Goal: Transaction & Acquisition: Download file/media

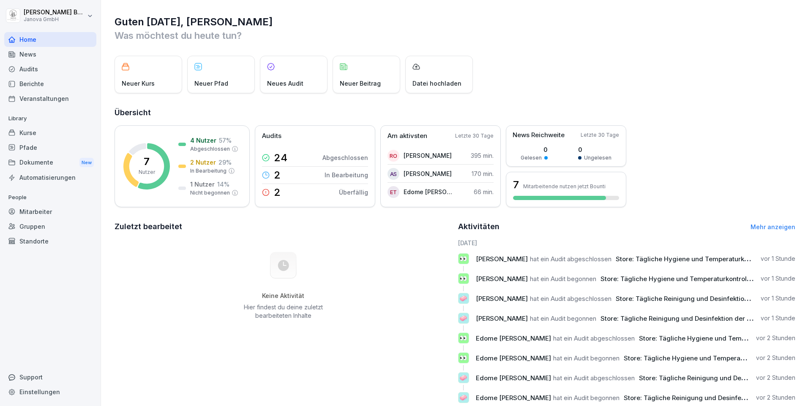
click at [33, 73] on div "Audits" at bounding box center [50, 69] width 92 height 15
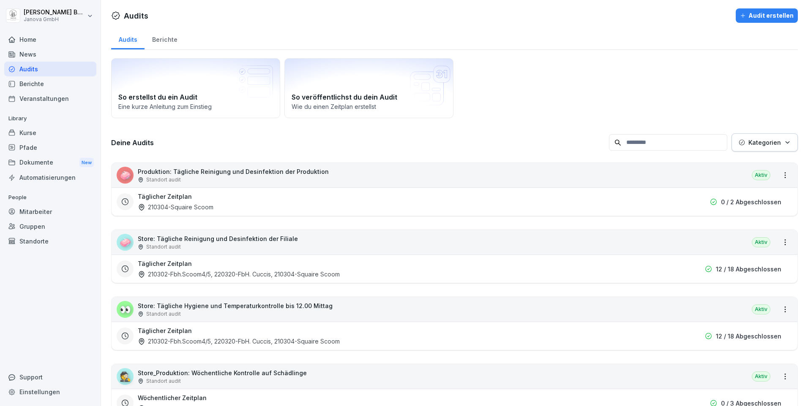
click at [45, 72] on div "Audits" at bounding box center [50, 69] width 92 height 15
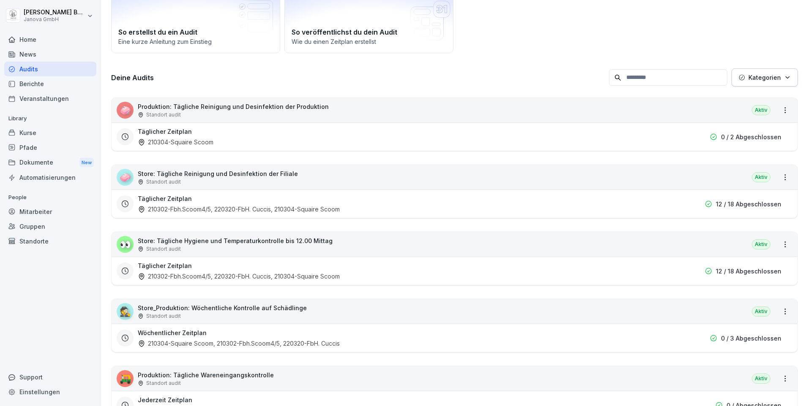
scroll to position [42, 0]
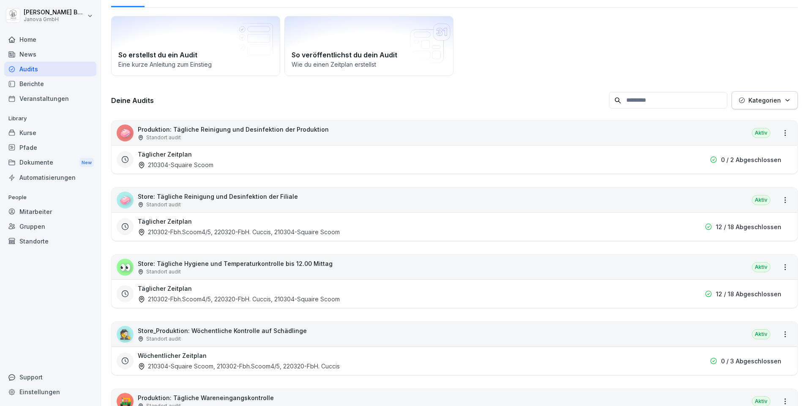
click at [488, 127] on div "🧼 Produktion: Tägliche Reinigung und Desinfektion der Produktion Standort audit…" at bounding box center [454, 133] width 685 height 24
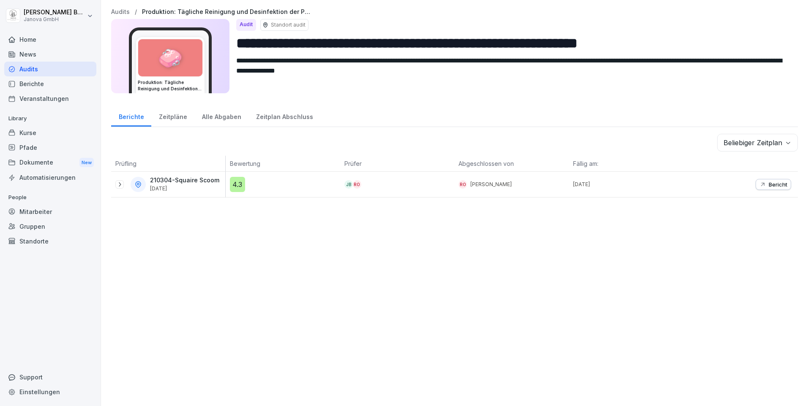
click at [23, 68] on div "Audits" at bounding box center [50, 69] width 92 height 15
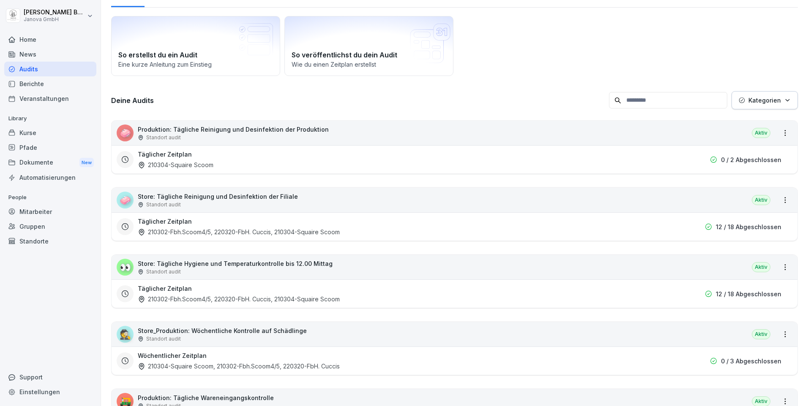
scroll to position [84, 0]
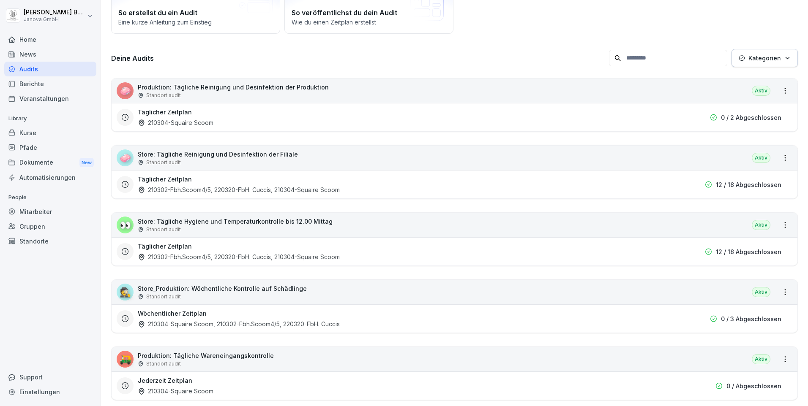
click at [211, 221] on p "Store: Tägliche Hygiene und Temperaturkontrolle bis 12.00 Mittag" at bounding box center [235, 221] width 195 height 9
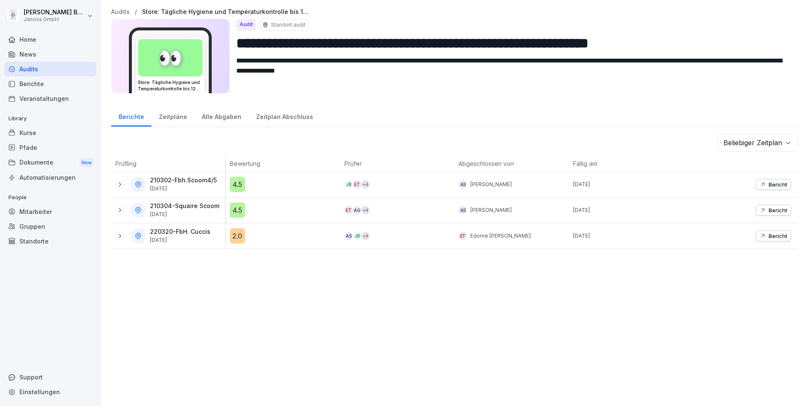
click at [768, 184] on p "Bericht" at bounding box center [777, 184] width 19 height 7
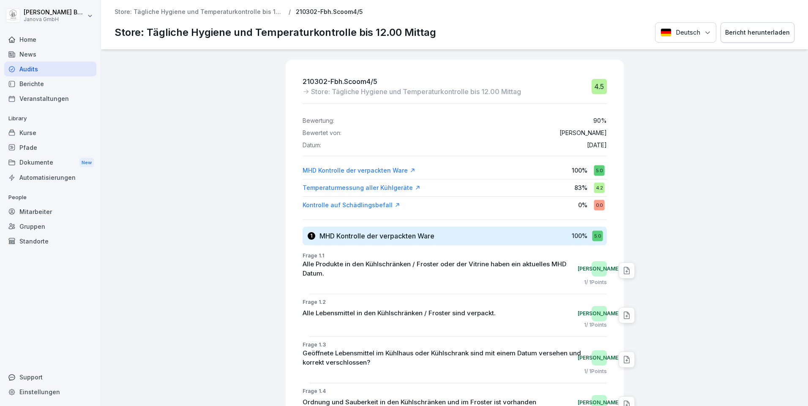
click at [753, 32] on div "Bericht herunterladen" at bounding box center [757, 32] width 65 height 9
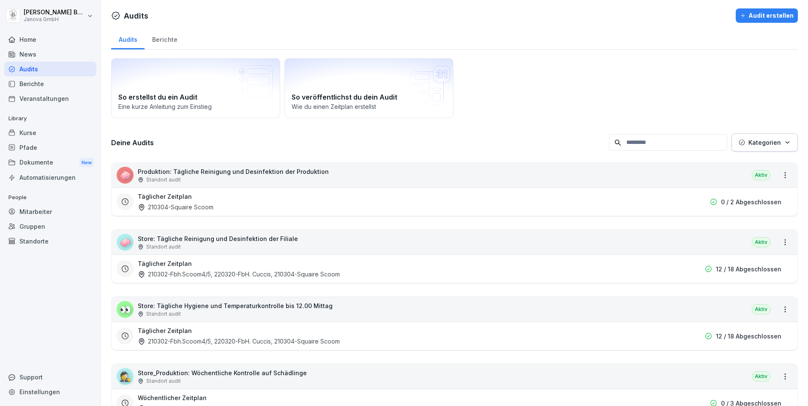
click at [174, 308] on p "Store: Tägliche Hygiene und Temperaturkontrolle bis 12.00 Mittag" at bounding box center [235, 306] width 195 height 9
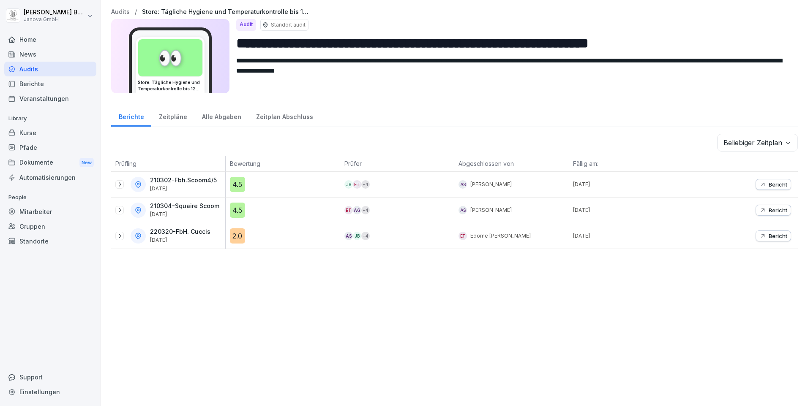
click at [770, 209] on p "Bericht" at bounding box center [777, 210] width 19 height 7
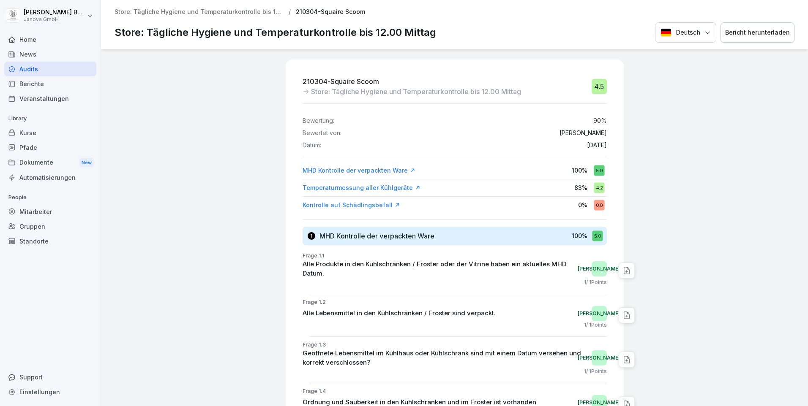
click at [751, 34] on div "Bericht herunterladen" at bounding box center [757, 32] width 65 height 9
drag, startPoint x: 500, startPoint y: 94, endPoint x: 497, endPoint y: 97, distance: 4.5
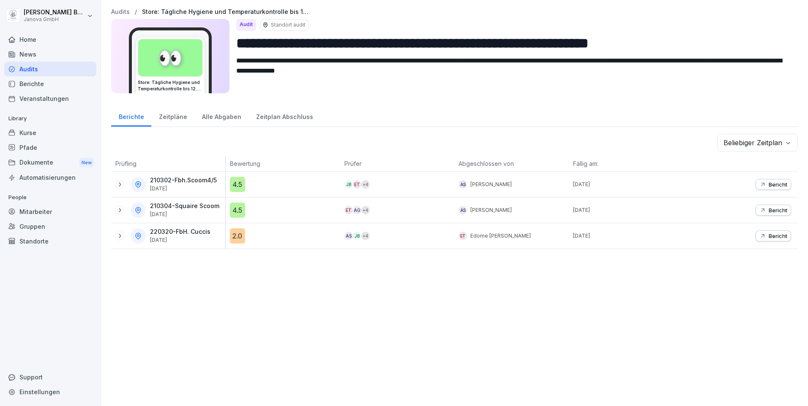
click at [768, 237] on p "Bericht" at bounding box center [777, 236] width 19 height 7
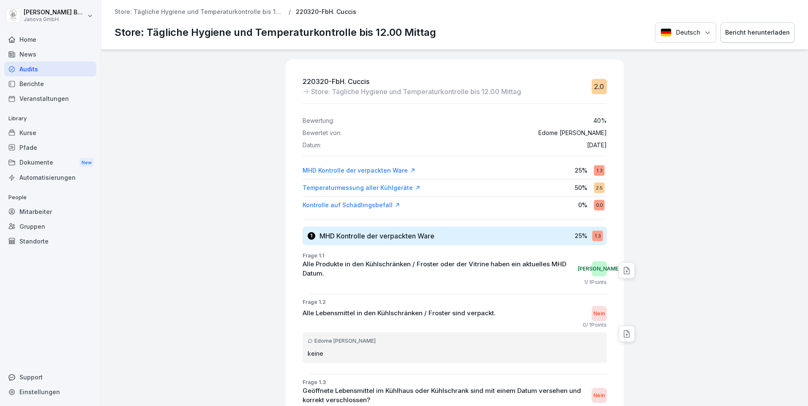
click at [748, 33] on div "Bericht herunterladen" at bounding box center [757, 32] width 65 height 9
drag, startPoint x: 107, startPoint y: 109, endPoint x: 85, endPoint y: 114, distance: 22.5
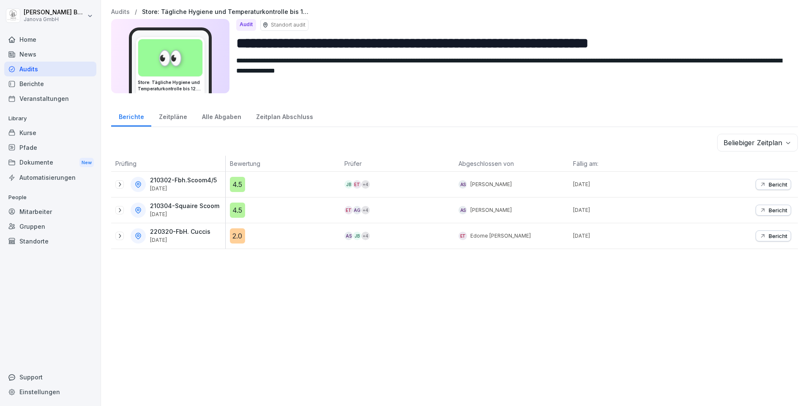
drag, startPoint x: 104, startPoint y: 94, endPoint x: 95, endPoint y: 96, distance: 9.5
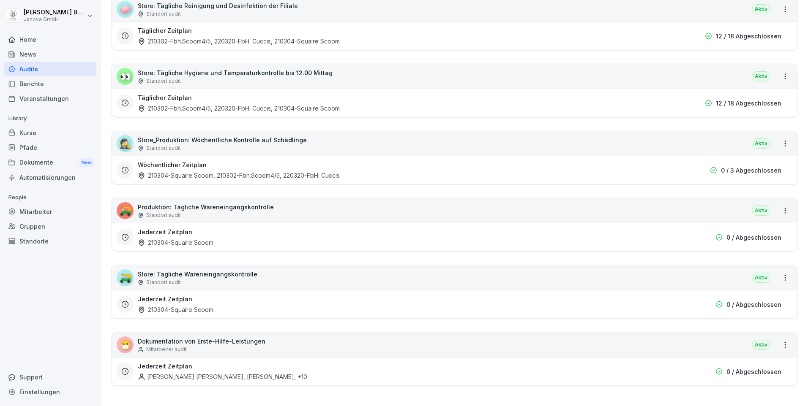
scroll to position [239, 0]
click at [660, 141] on div "🕵️ Store_Produktion: Wöchentliche Kontrolle auf Schädlinge Standort audit Aktiv" at bounding box center [454, 143] width 685 height 24
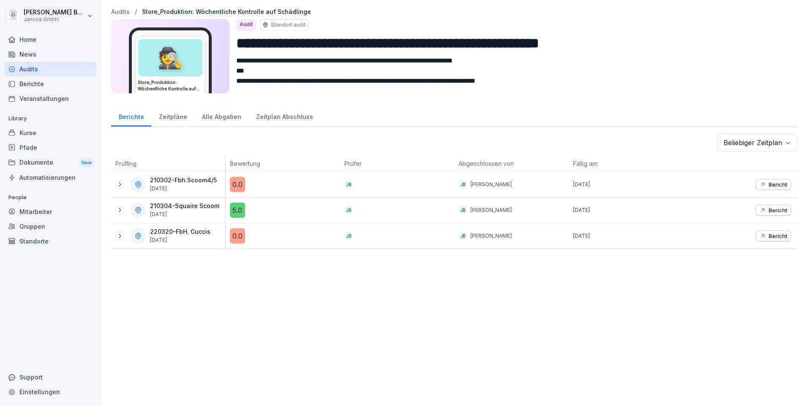
click at [761, 183] on div "Bericht" at bounding box center [773, 184] width 28 height 7
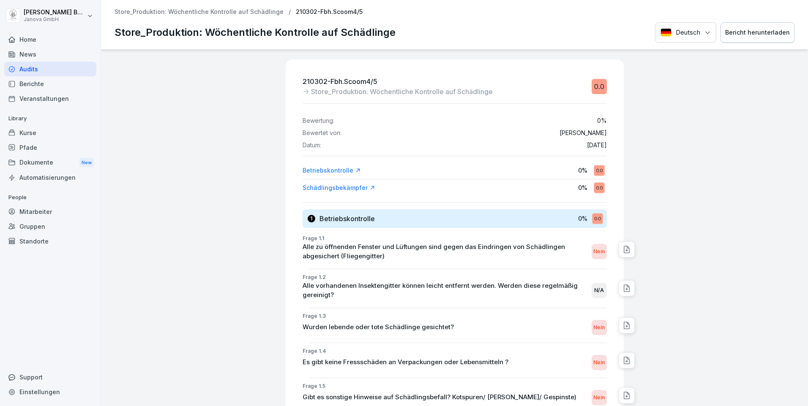
click at [752, 37] on div "Bericht herunterladen" at bounding box center [757, 32] width 65 height 9
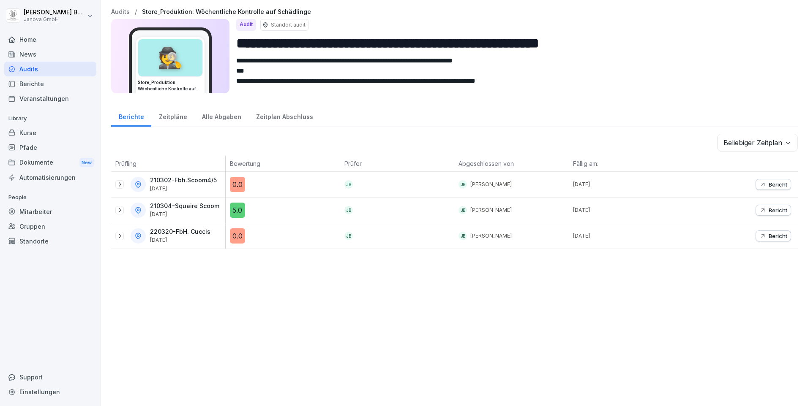
click at [760, 210] on div "Bericht" at bounding box center [773, 210] width 28 height 7
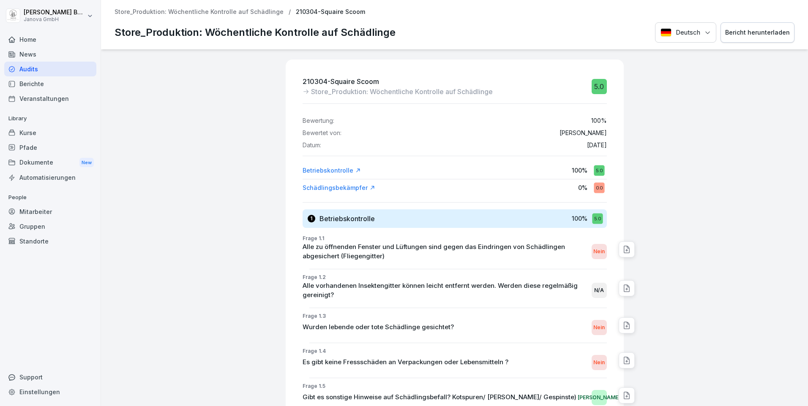
click at [743, 37] on div "Bericht herunterladen" at bounding box center [757, 32] width 65 height 9
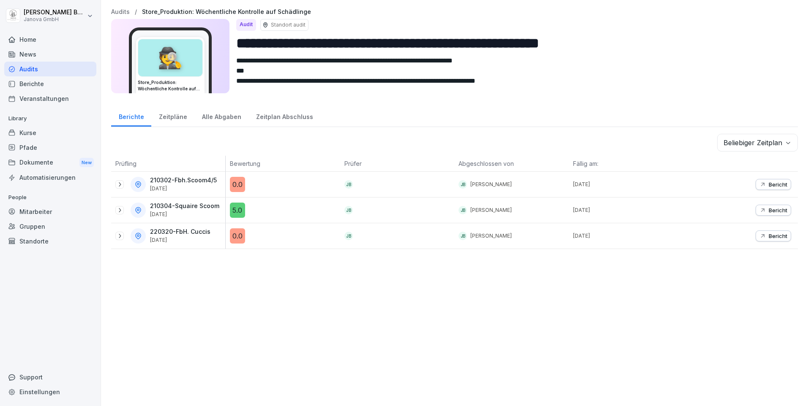
click at [774, 238] on p "Bericht" at bounding box center [777, 236] width 19 height 7
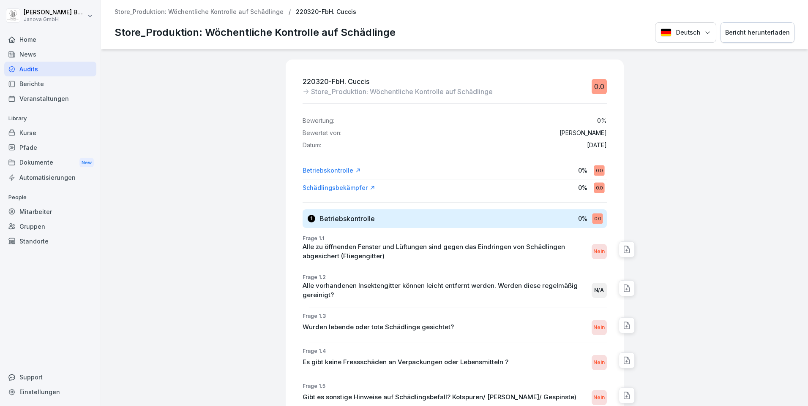
click at [750, 35] on div "Bericht herunterladen" at bounding box center [757, 32] width 65 height 9
drag, startPoint x: 348, startPoint y: 276, endPoint x: 338, endPoint y: 279, distance: 10.3
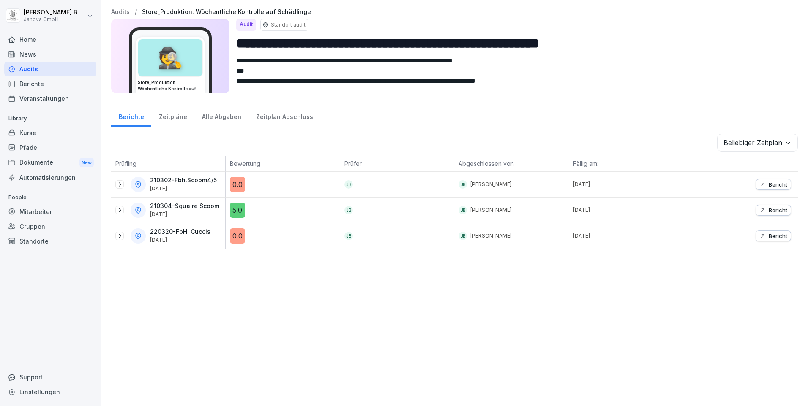
drag, startPoint x: 268, startPoint y: 278, endPoint x: 263, endPoint y: 277, distance: 5.1
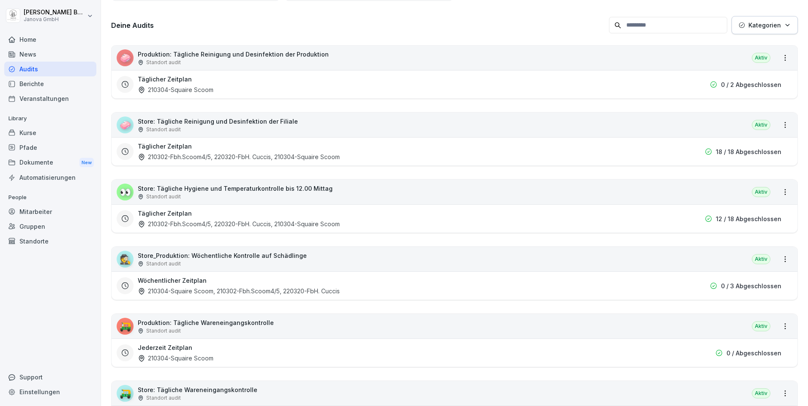
scroll to position [127, 0]
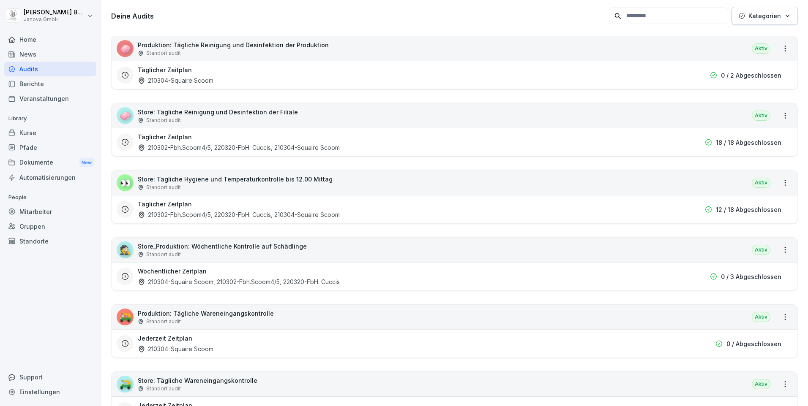
click at [229, 183] on p "Store: Tägliche Hygiene und Temperaturkontrolle bis 12.00 Mittag" at bounding box center [235, 179] width 195 height 9
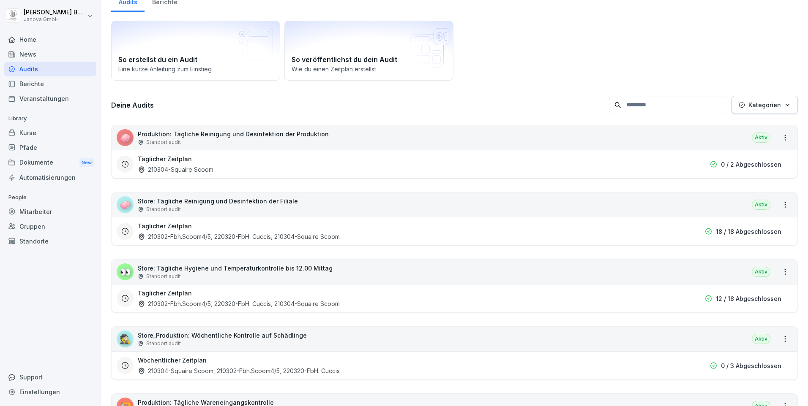
scroll to position [28, 0]
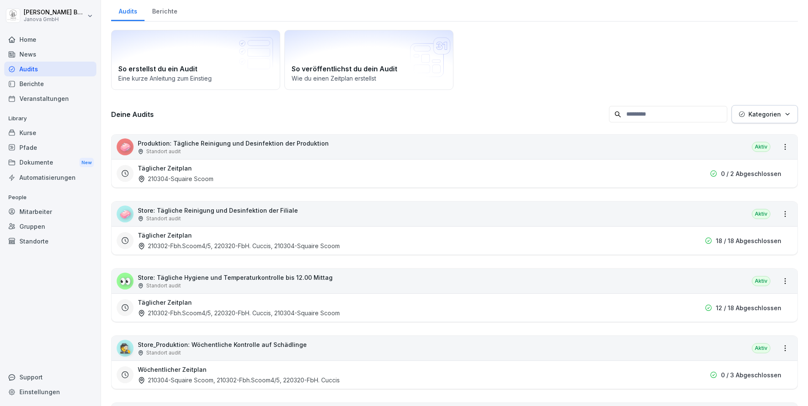
click at [777, 112] on div "Kategorien" at bounding box center [764, 114] width 52 height 9
click at [710, 151] on button "button" at bounding box center [710, 153] width 8 height 8
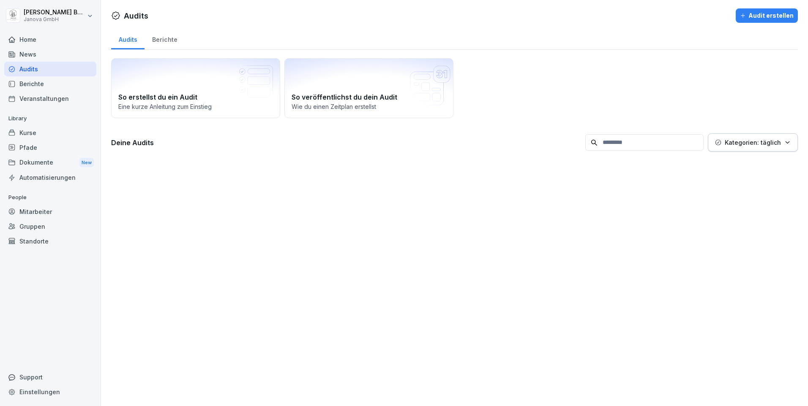
click at [526, 180] on html "Jamal Baradei Janova GmbH Home News Audits Berichte Veranstaltungen Library Kur…" at bounding box center [404, 203] width 808 height 406
click at [784, 143] on icon "button" at bounding box center [787, 142] width 6 height 6
click at [751, 198] on p "Löschen" at bounding box center [755, 199] width 98 height 8
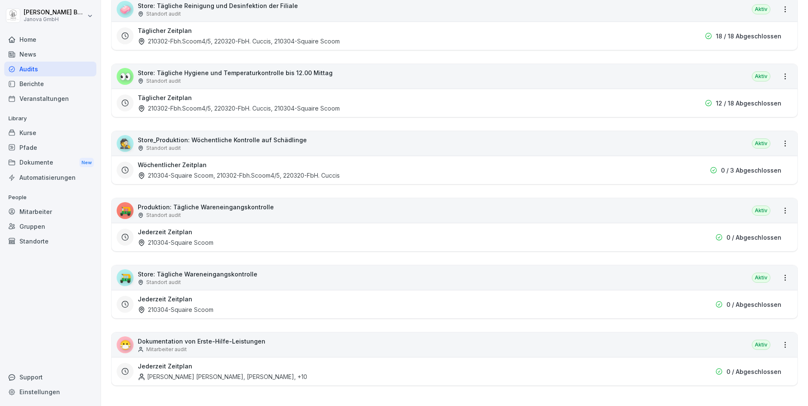
scroll to position [239, 0]
click at [38, 69] on div "Audits" at bounding box center [50, 69] width 92 height 15
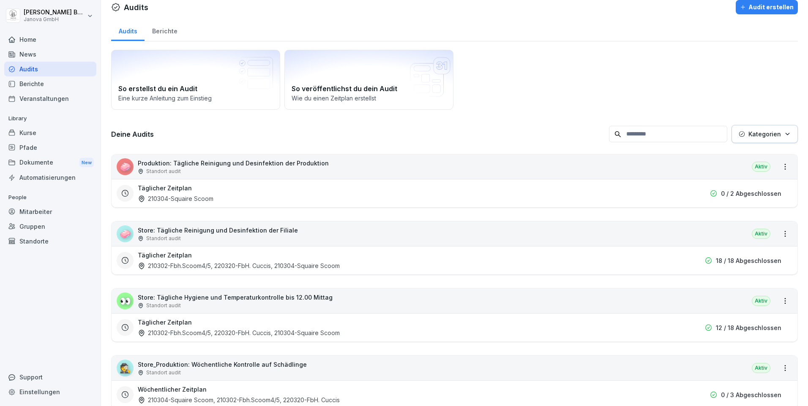
click at [277, 164] on p "Produktion: Tägliche Reinigung und Desinfektion der Produktion" at bounding box center [233, 163] width 191 height 9
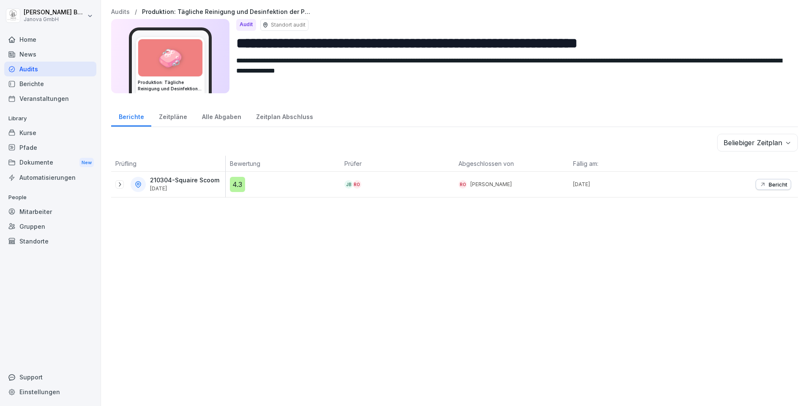
click at [769, 185] on p "Bericht" at bounding box center [777, 184] width 19 height 7
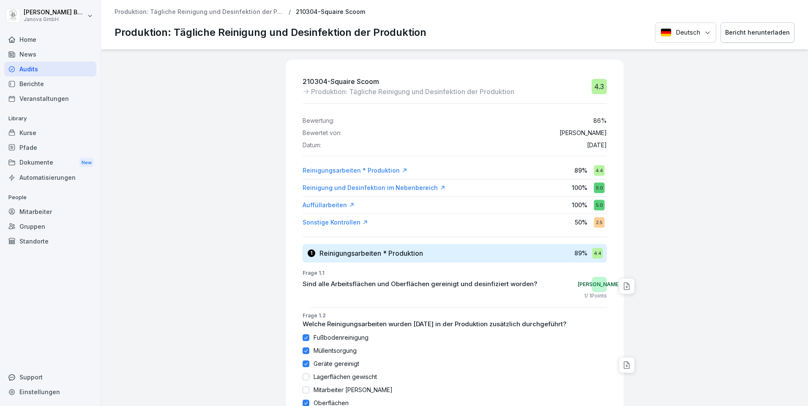
drag, startPoint x: 60, startPoint y: 29, endPoint x: 54, endPoint y: 30, distance: 5.1
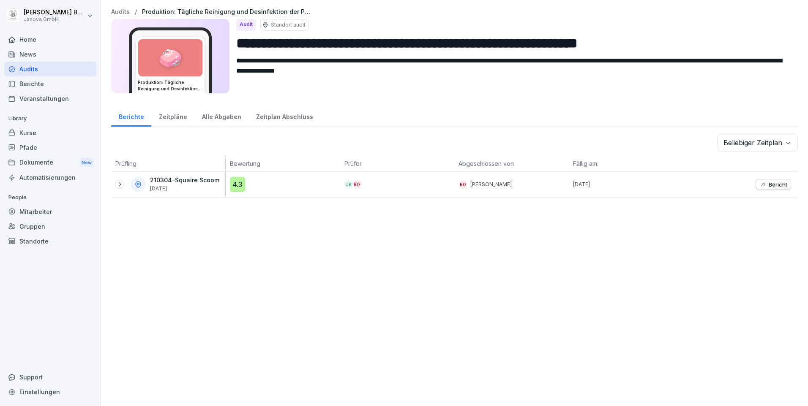
click at [174, 115] on div "Zeitpläne" at bounding box center [172, 116] width 43 height 22
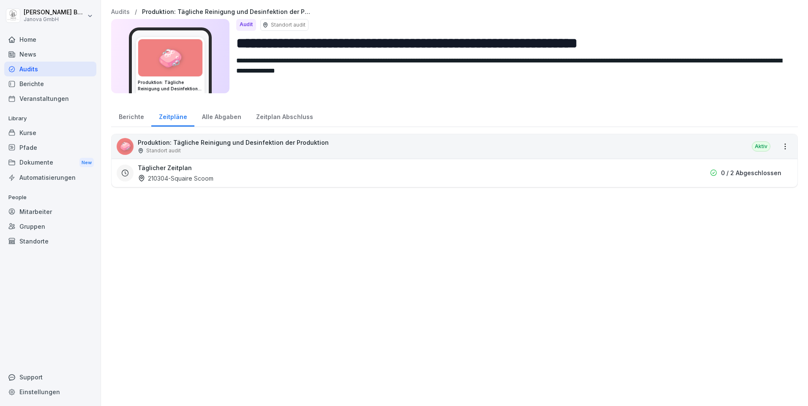
click at [215, 116] on div "Alle Abgaben" at bounding box center [221, 116] width 54 height 22
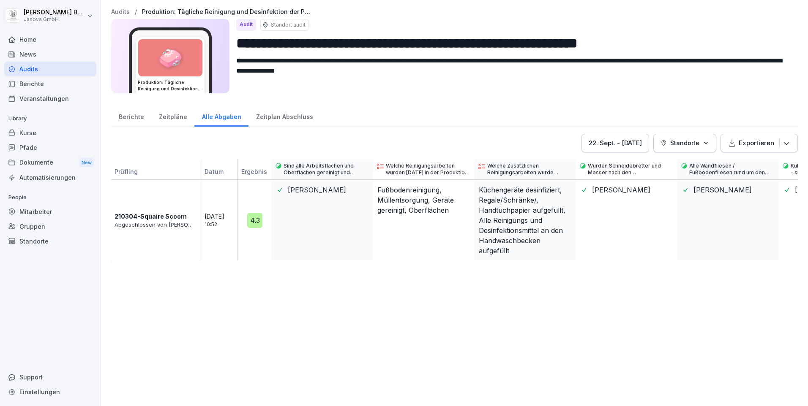
click at [593, 140] on div "22. Sept. - 29. Sept. 2025" at bounding box center [614, 143] width 53 height 9
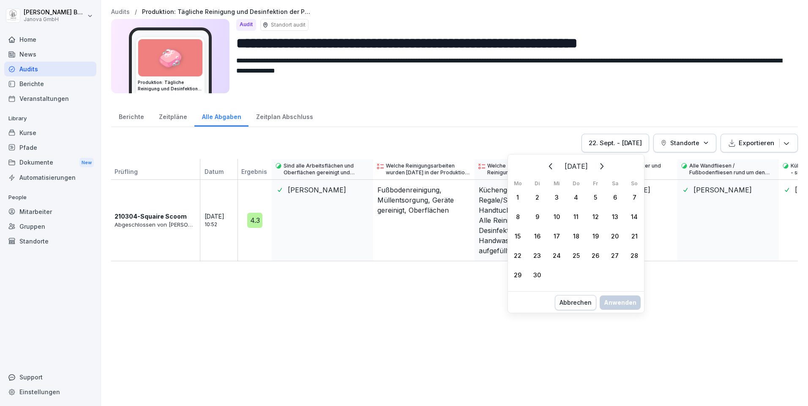
click at [519, 253] on div "22" at bounding box center [517, 255] width 19 height 19
click at [514, 235] on div "15" at bounding box center [517, 235] width 19 height 19
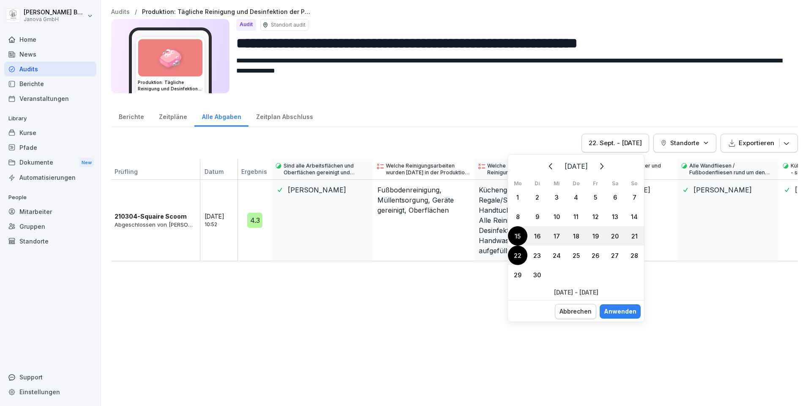
click at [613, 237] on div "20" at bounding box center [614, 235] width 19 height 19
drag, startPoint x: 617, startPoint y: 307, endPoint x: 656, endPoint y: 308, distance: 38.9
click at [618, 308] on div "Anwenden" at bounding box center [620, 311] width 33 height 9
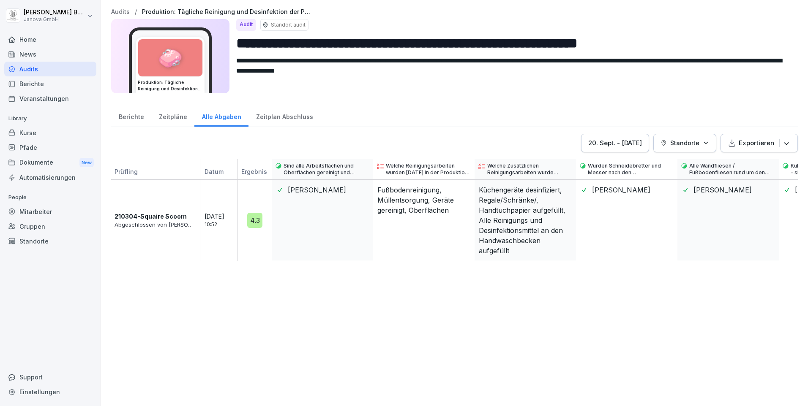
click at [642, 93] on div "**********" at bounding box center [454, 53] width 686 height 90
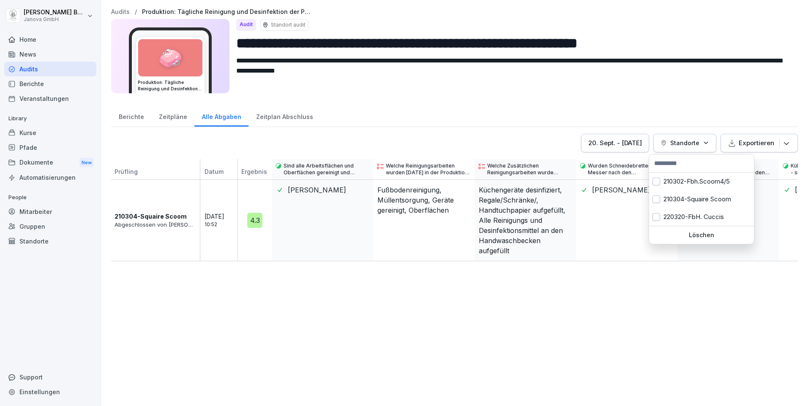
click at [702, 140] on icon "button" at bounding box center [705, 143] width 6 height 6
click at [678, 183] on div "210302-Fbh.Scoom4/5" at bounding box center [701, 182] width 105 height 18
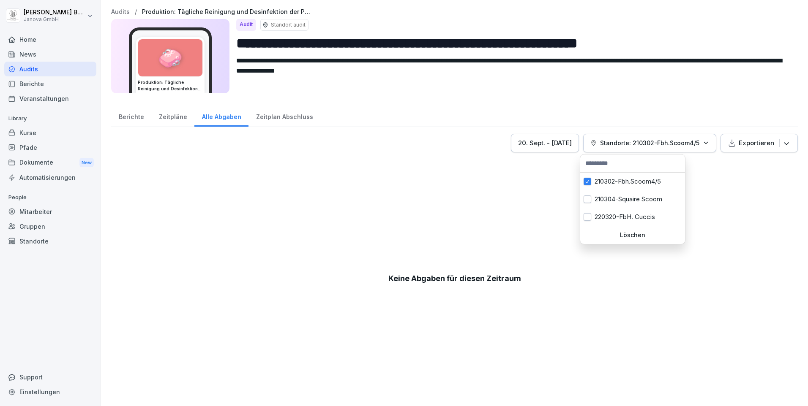
click at [129, 120] on html "**********" at bounding box center [404, 203] width 808 height 406
click at [131, 117] on div "Berichte" at bounding box center [131, 116] width 40 height 22
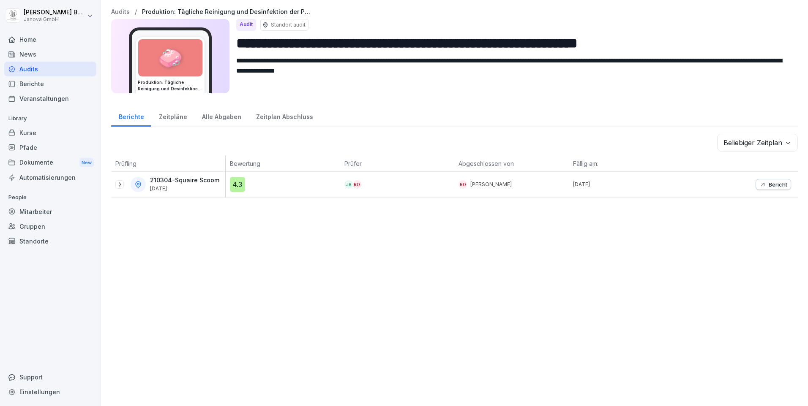
click at [116, 180] on div "210304-Squaire Scoom 25. Sept. 2025" at bounding box center [170, 184] width 110 height 15
click at [117, 184] on icon at bounding box center [119, 184] width 7 height 7
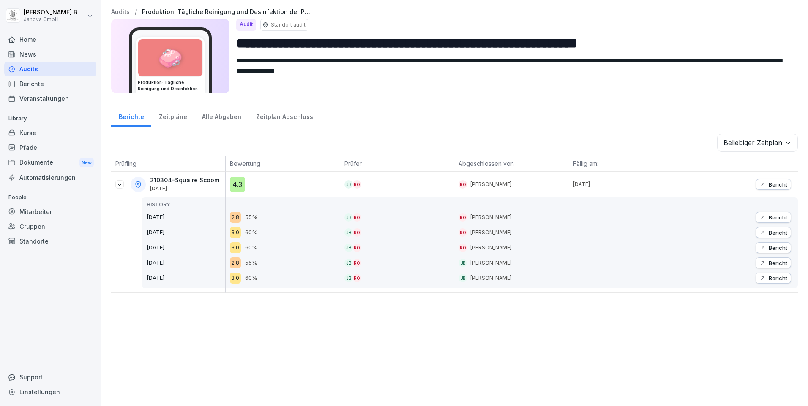
click at [177, 181] on p "210304-Squaire Scoom" at bounding box center [184, 180] width 69 height 7
click at [777, 142] on body "**********" at bounding box center [404, 203] width 808 height 406
click at [565, 86] on html "**********" at bounding box center [404, 203] width 808 height 406
click at [28, 85] on div "Berichte" at bounding box center [50, 83] width 92 height 15
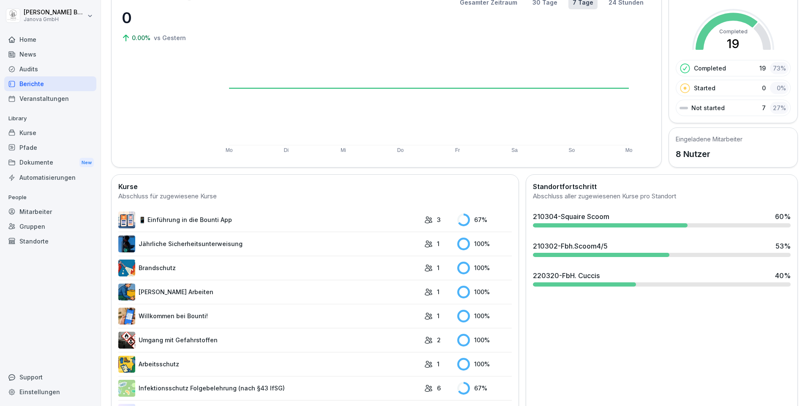
scroll to position [127, 0]
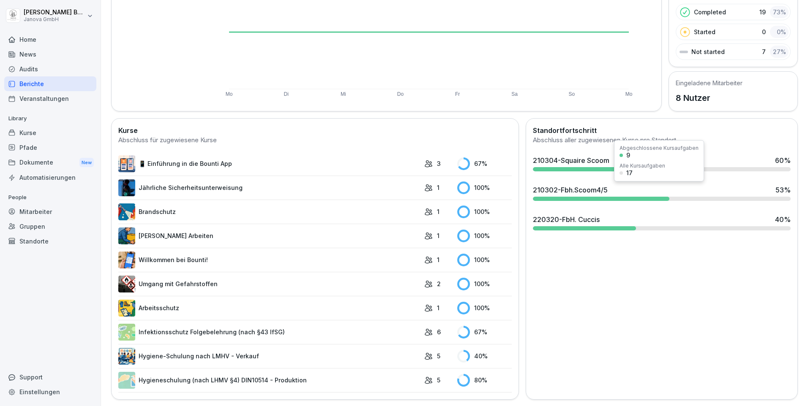
click at [579, 190] on div "210302-Fbh.Scoom4/5" at bounding box center [570, 190] width 75 height 10
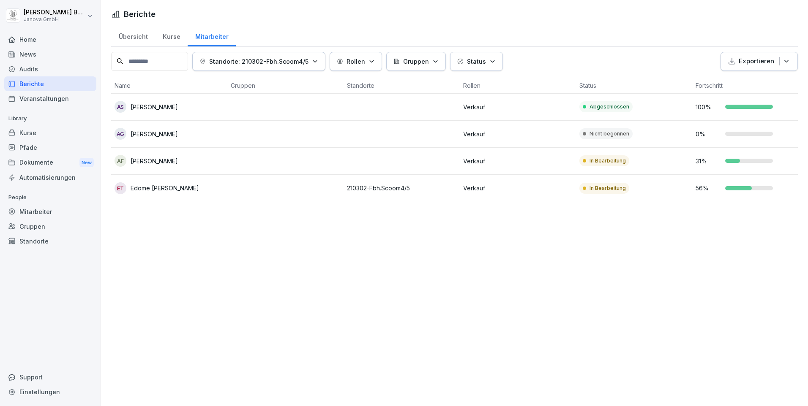
click at [129, 35] on div "Übersicht" at bounding box center [133, 36] width 44 height 22
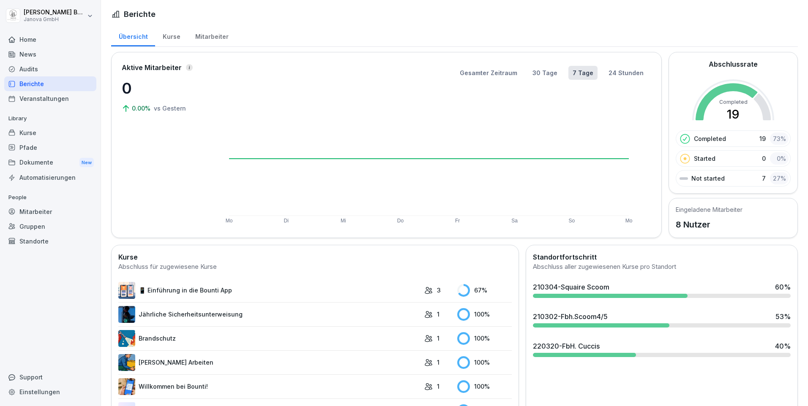
click at [26, 72] on div "Audits" at bounding box center [50, 69] width 92 height 15
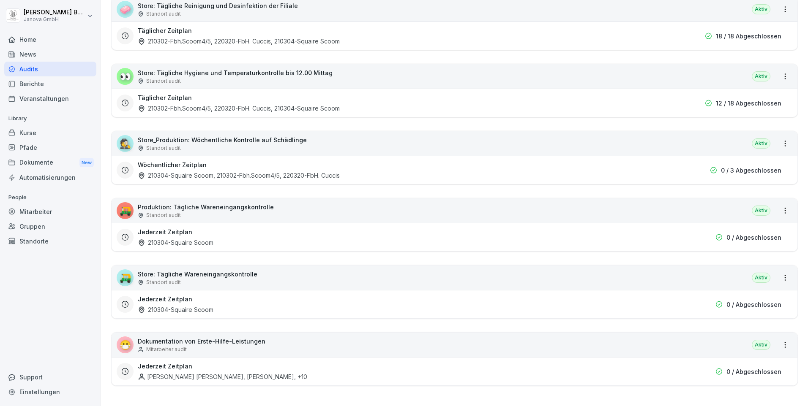
scroll to position [197, 0]
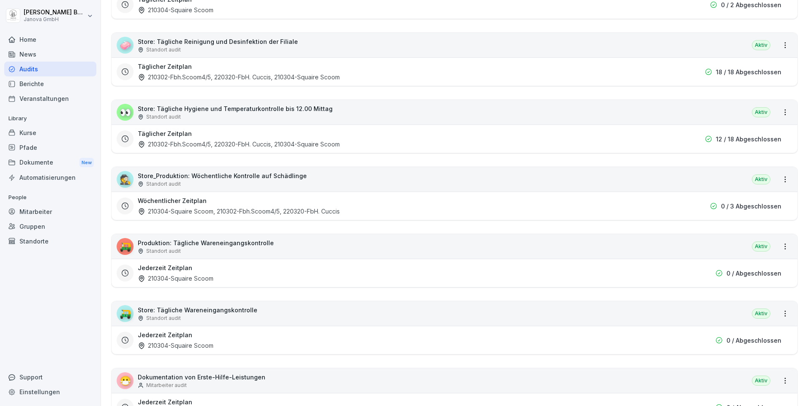
click at [220, 115] on div "Standort audit" at bounding box center [235, 117] width 195 height 8
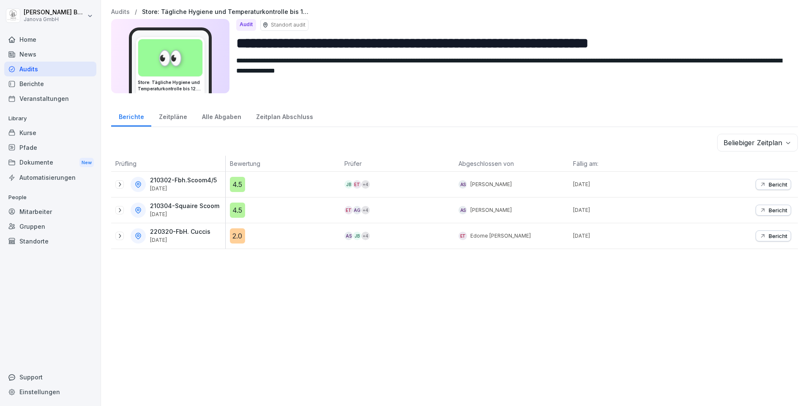
drag, startPoint x: 150, startPoint y: 172, endPoint x: 141, endPoint y: 181, distance: 12.0
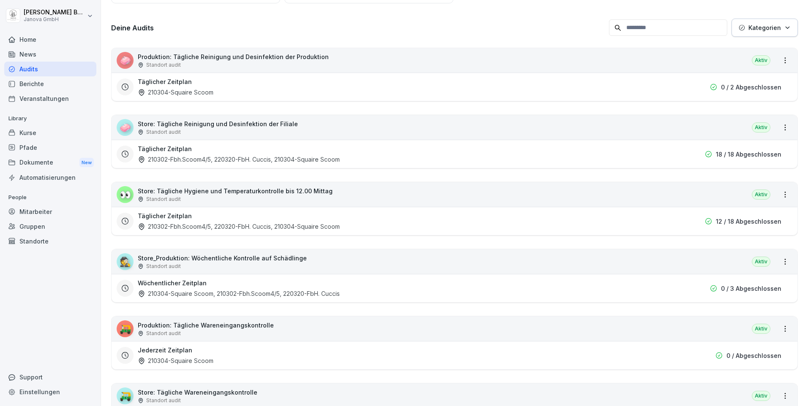
scroll to position [113, 0]
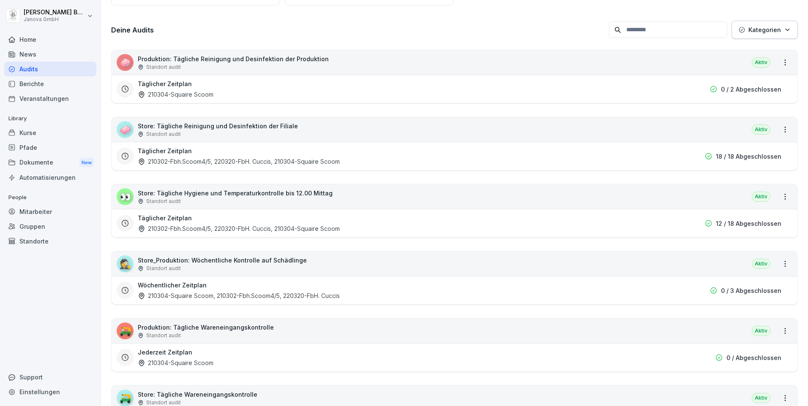
click at [34, 174] on div "Automatisierungen" at bounding box center [50, 177] width 92 height 15
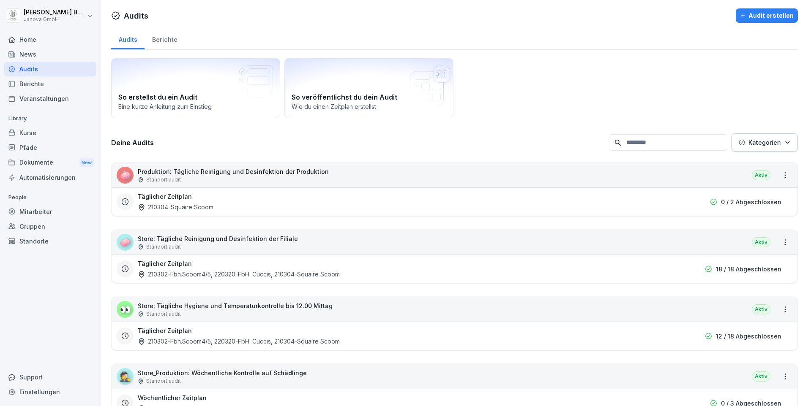
click at [178, 172] on p "Produktion: Tägliche Reinigung und Desinfektion der Produktion" at bounding box center [233, 171] width 191 height 9
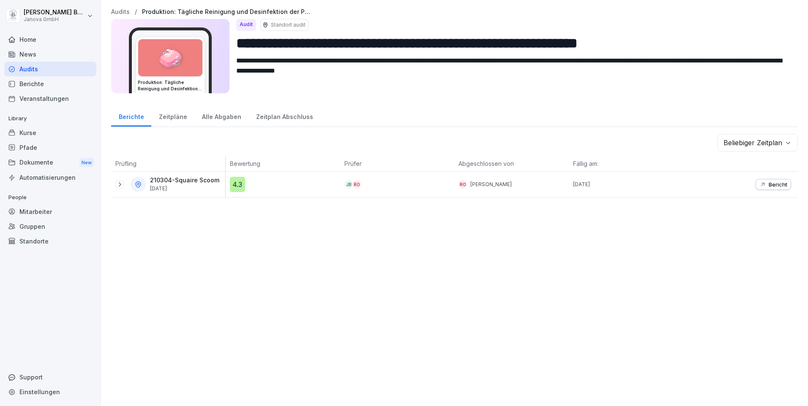
click at [120, 186] on icon at bounding box center [119, 184] width 7 height 7
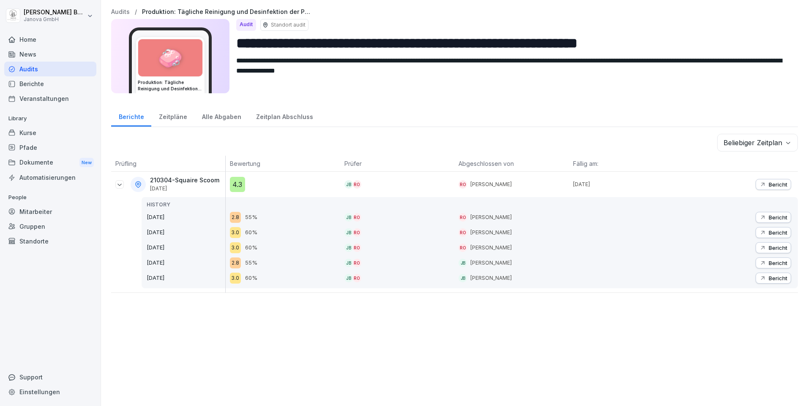
click at [777, 145] on body "**********" at bounding box center [404, 203] width 808 height 406
click at [279, 118] on div "Zeitplan Abschluss" at bounding box center [284, 116] width 72 height 22
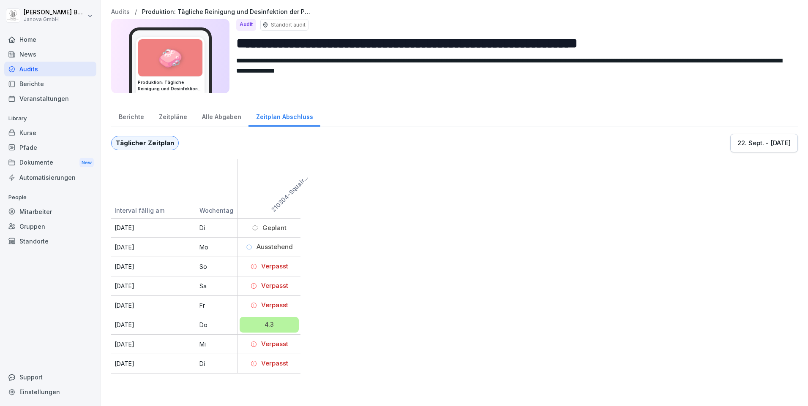
click at [229, 117] on div "Alle Abgaben" at bounding box center [221, 116] width 54 height 22
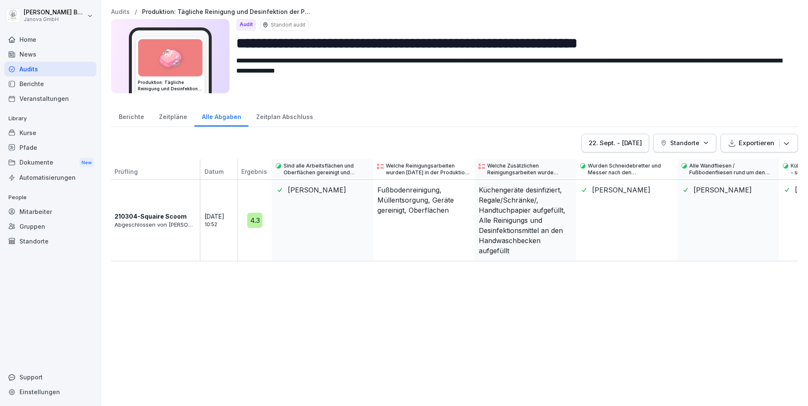
click at [134, 218] on p "210304-Squaire Scoom" at bounding box center [150, 216] width 72 height 9
click at [136, 218] on p "210304-Squaire Scoom" at bounding box center [150, 216] width 72 height 9
click at [136, 217] on p "210304-Squaire Scoom" at bounding box center [150, 216] width 72 height 9
drag, startPoint x: 136, startPoint y: 217, endPoint x: 169, endPoint y: 120, distance: 102.6
click at [169, 120] on div "Zeitpläne" at bounding box center [172, 116] width 43 height 22
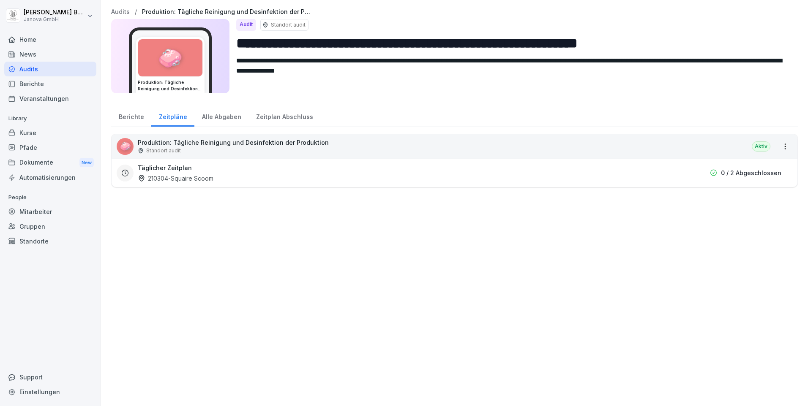
click at [127, 173] on icon at bounding box center [125, 173] width 8 height 8
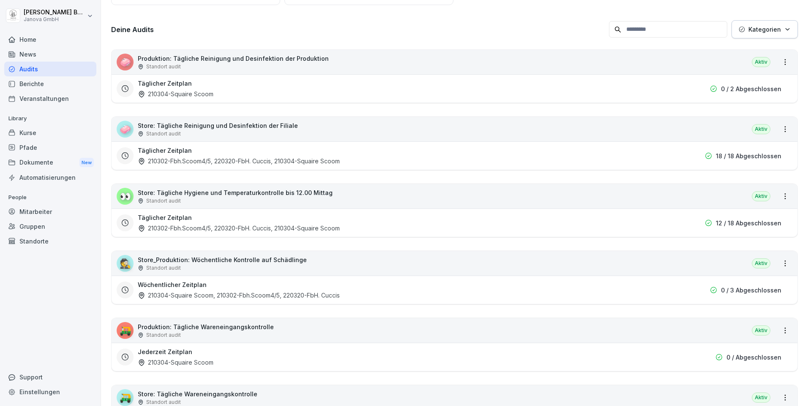
scroll to position [113, 0]
click at [124, 88] on icon at bounding box center [125, 89] width 8 height 8
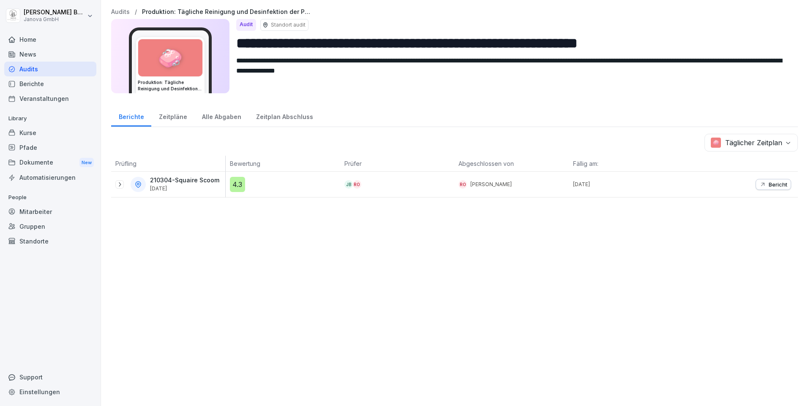
click at [167, 116] on div "Zeitpläne" at bounding box center [172, 116] width 43 height 22
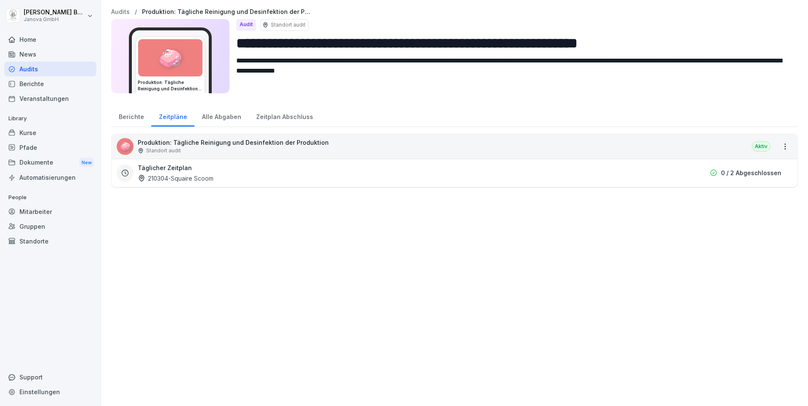
click at [141, 179] on icon at bounding box center [142, 178] width 2 height 2
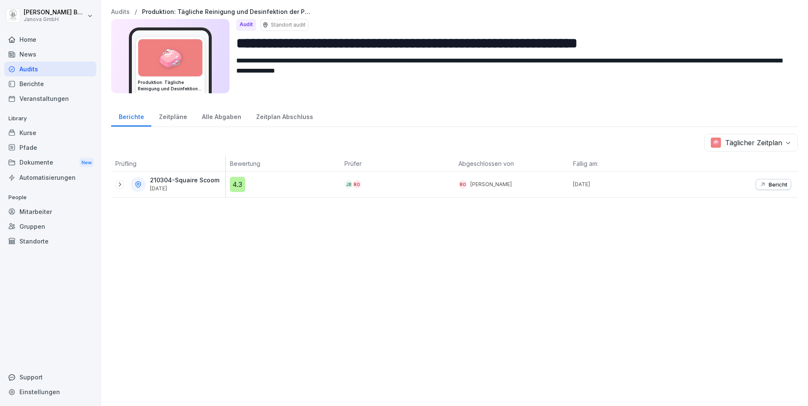
click at [118, 182] on icon at bounding box center [119, 184] width 7 height 7
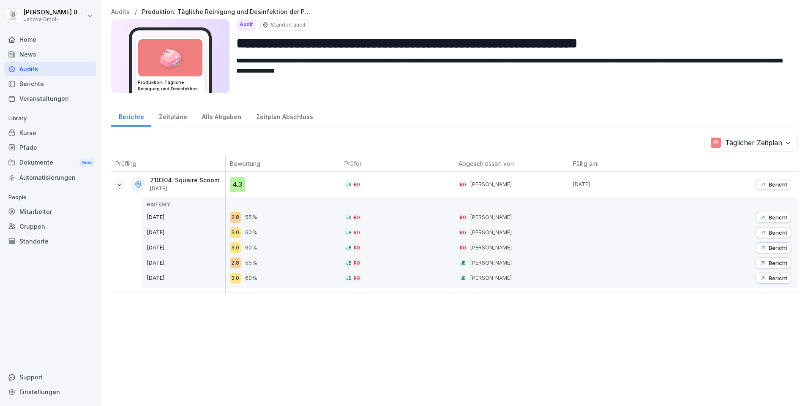
click at [226, 115] on div "Alle Abgaben" at bounding box center [221, 116] width 54 height 22
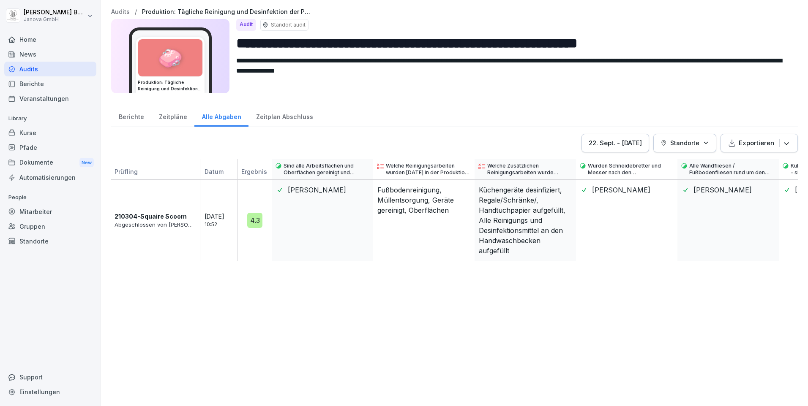
click at [285, 116] on div "Zeitplan Abschluss" at bounding box center [284, 116] width 72 height 22
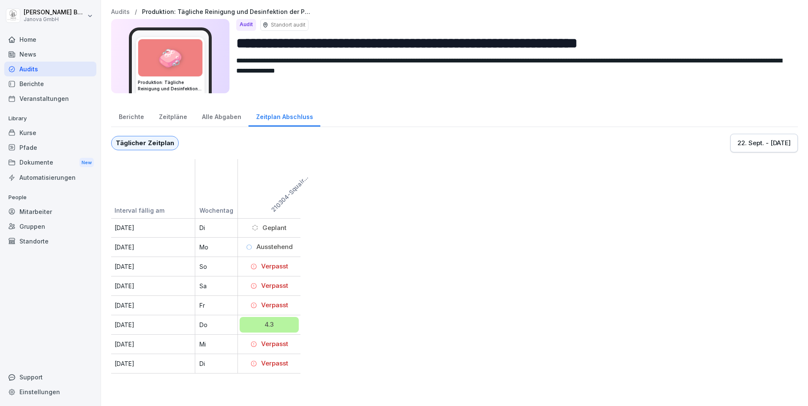
click at [285, 26] on p "Standort audit" at bounding box center [288, 25] width 35 height 8
click at [265, 25] on icon at bounding box center [265, 25] width 2 height 2
click at [249, 25] on div "Audit" at bounding box center [246, 25] width 20 height 12
drag, startPoint x: 218, startPoint y: 87, endPoint x: 207, endPoint y: 87, distance: 11.4
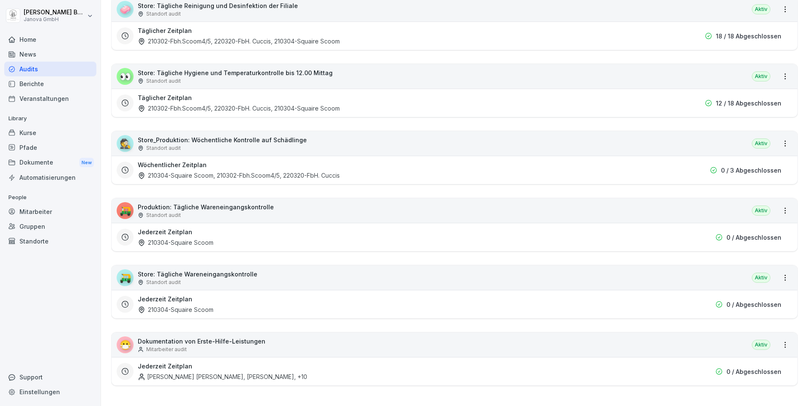
scroll to position [239, 0]
click at [37, 187] on div "Home News Audits Berichte Veranstaltungen Library Kurse Pfade Dokumente New Aut…" at bounding box center [50, 214] width 92 height 375
click at [44, 179] on div "Automatisierungen" at bounding box center [50, 177] width 92 height 15
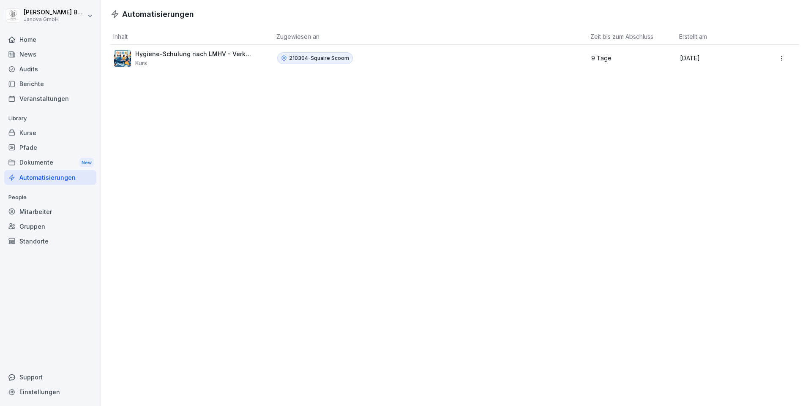
click at [44, 179] on div "Automatisierungen" at bounding box center [50, 177] width 92 height 15
click at [26, 209] on div "Mitarbeiter" at bounding box center [50, 211] width 92 height 15
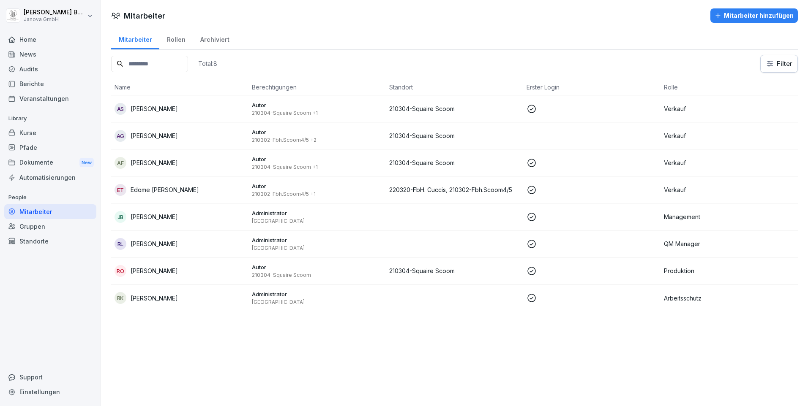
click at [26, 228] on div "Gruppen" at bounding box center [50, 226] width 92 height 15
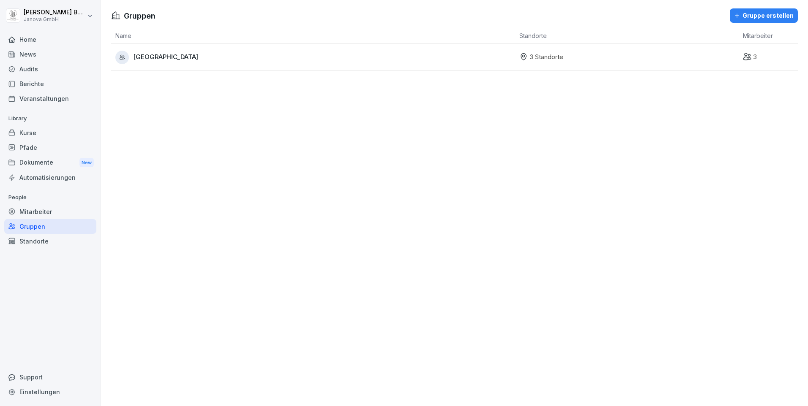
click at [121, 55] on icon at bounding box center [122, 56] width 6 height 5
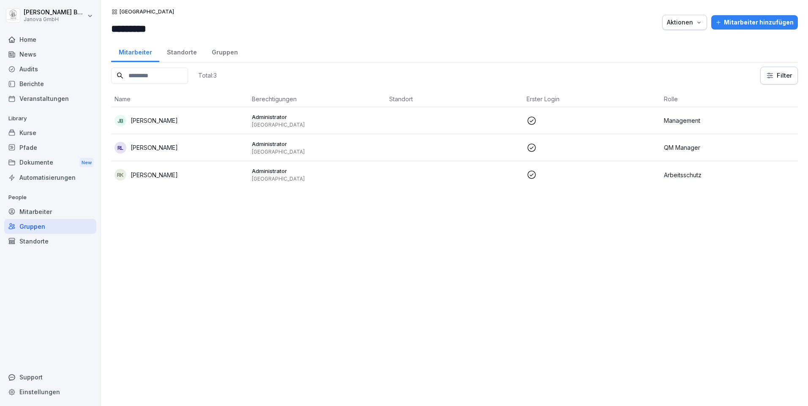
click at [180, 51] on div "Standorte" at bounding box center [181, 52] width 45 height 22
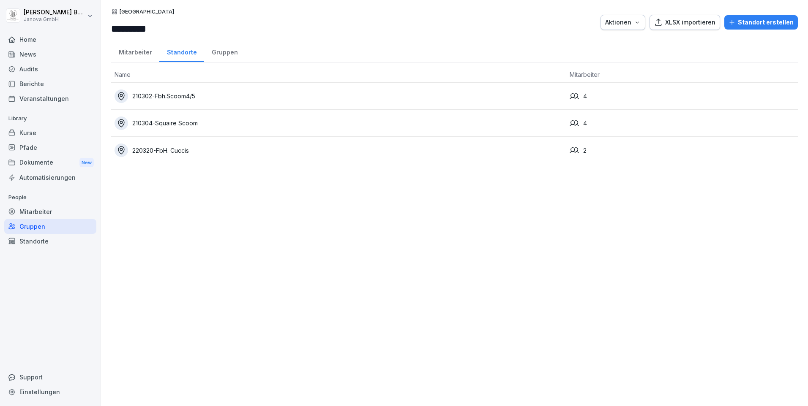
click at [174, 101] on div "210302-Fbh.Scoom4/5" at bounding box center [338, 97] width 448 height 14
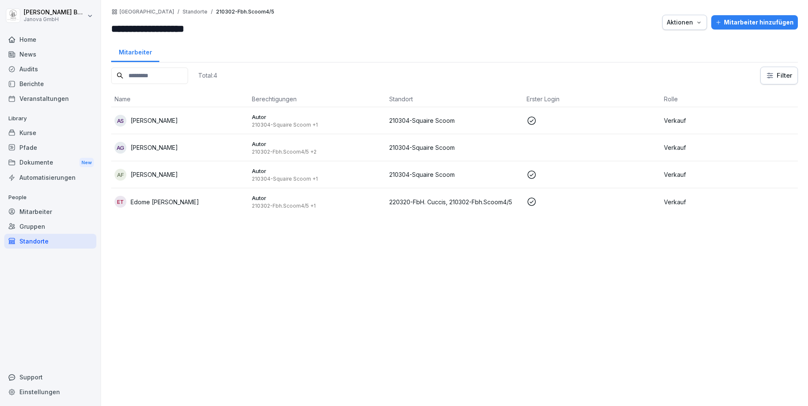
click at [526, 174] on icon at bounding box center [531, 175] width 10 height 10
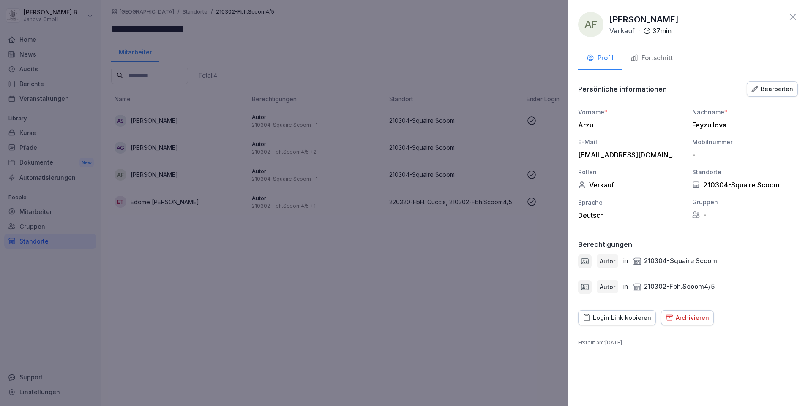
click at [397, 328] on div at bounding box center [404, 203] width 808 height 406
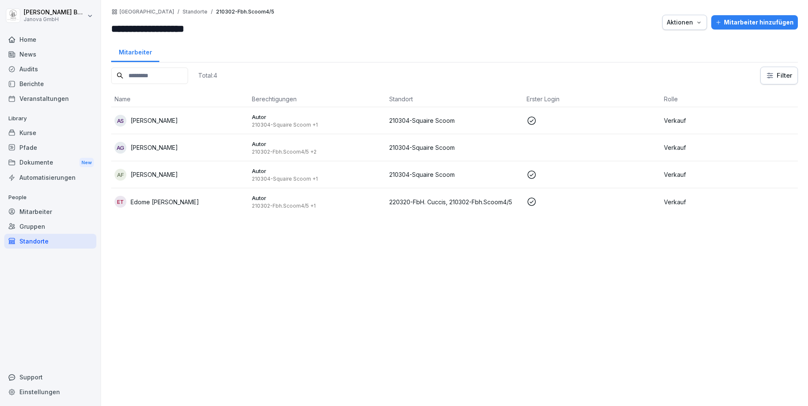
click at [43, 41] on div "Home" at bounding box center [50, 39] width 92 height 15
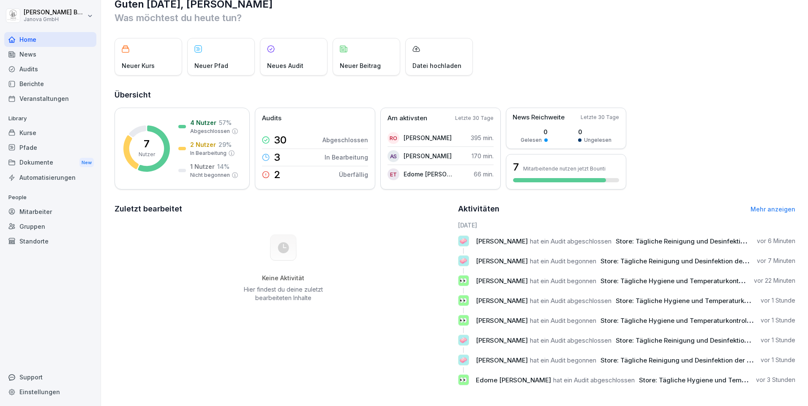
scroll to position [25, 0]
click at [771, 204] on link "Mehr anzeigen" at bounding box center [772, 207] width 45 height 7
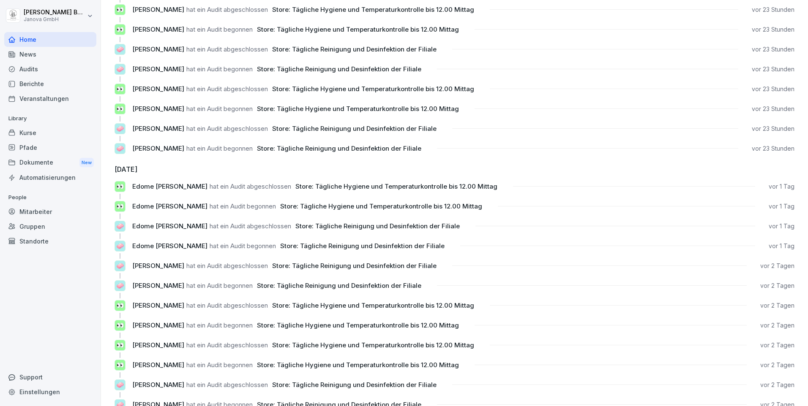
scroll to position [359, 0]
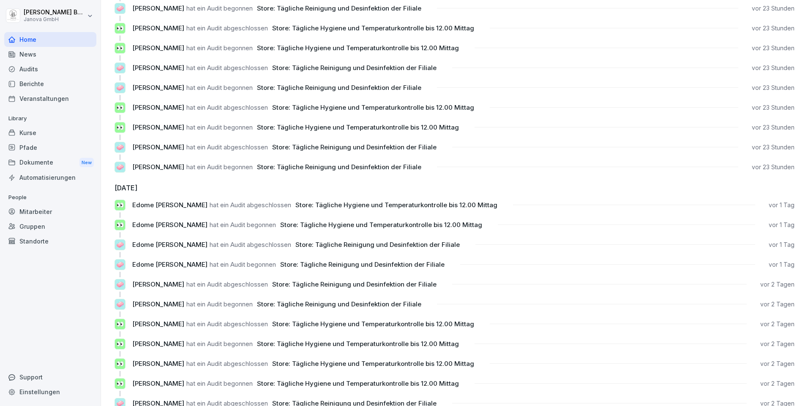
click at [337, 261] on span "Store: Tägliche Reinigung und Desinfektion der Filiale" at bounding box center [362, 265] width 164 height 8
click at [115, 264] on div "🧼" at bounding box center [119, 264] width 11 height 11
click at [122, 267] on p "🧼" at bounding box center [120, 265] width 8 height 10
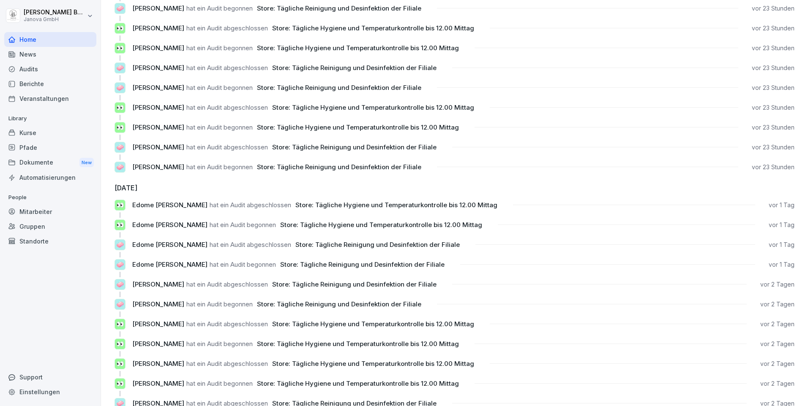
drag, startPoint x: 122, startPoint y: 267, endPoint x: 160, endPoint y: 265, distance: 38.9
click at [160, 265] on span "Edome [PERSON_NAME]" at bounding box center [169, 265] width 75 height 8
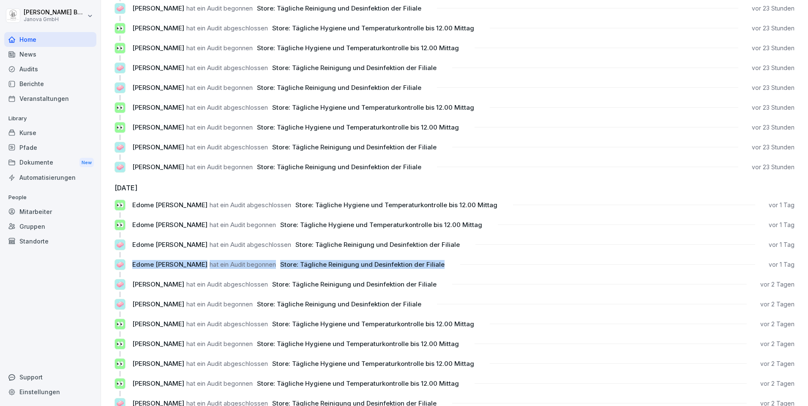
click at [160, 265] on span "Edome [PERSON_NAME]" at bounding box center [169, 265] width 75 height 8
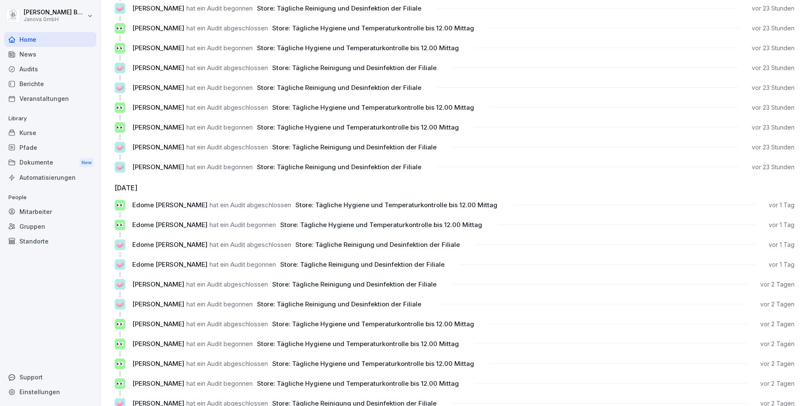
click at [562, 193] on div "[DATE] 🧼 [PERSON_NAME] hat ein Audit abgeschlossen Store: Tägliche Reinigung un…" at bounding box center [454, 225] width 680 height 1090
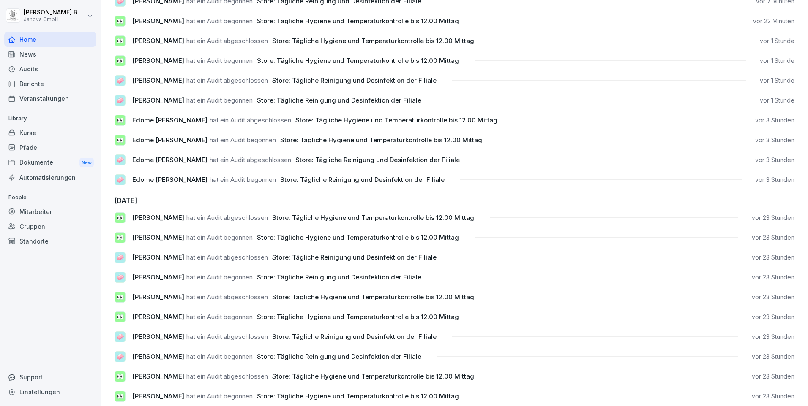
scroll to position [0, 0]
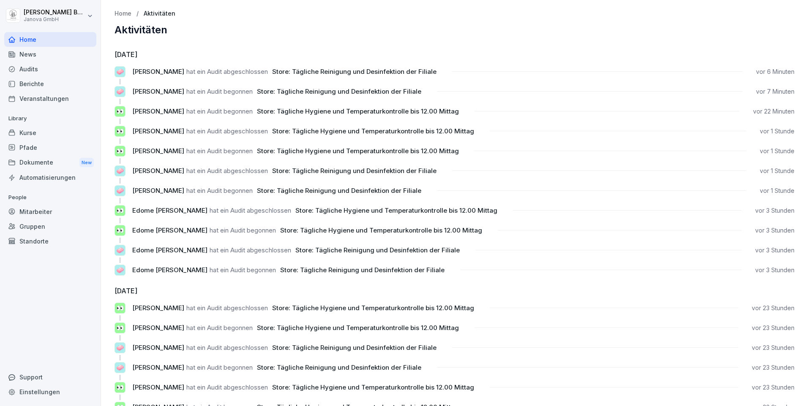
click at [125, 11] on p "Home" at bounding box center [122, 13] width 17 height 7
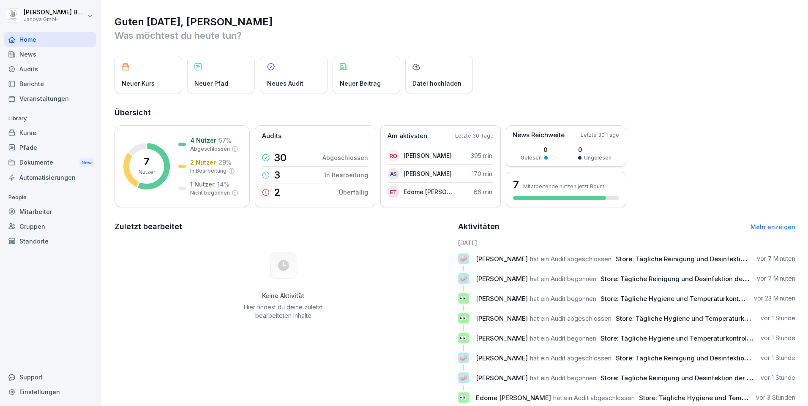
scroll to position [25, 0]
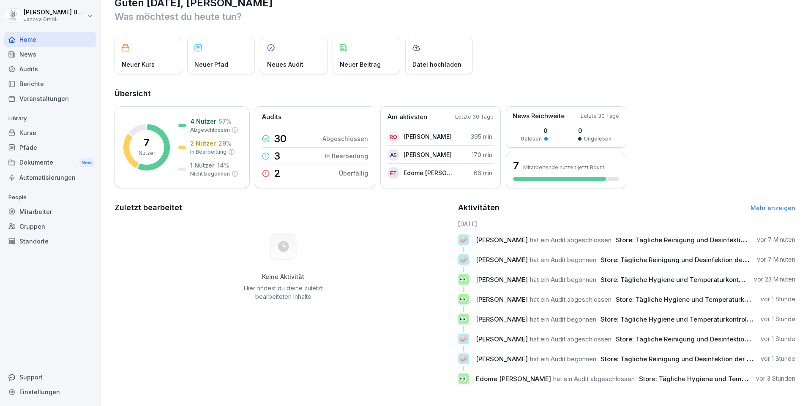
click at [220, 60] on p "Neuer Pfad" at bounding box center [211, 64] width 34 height 9
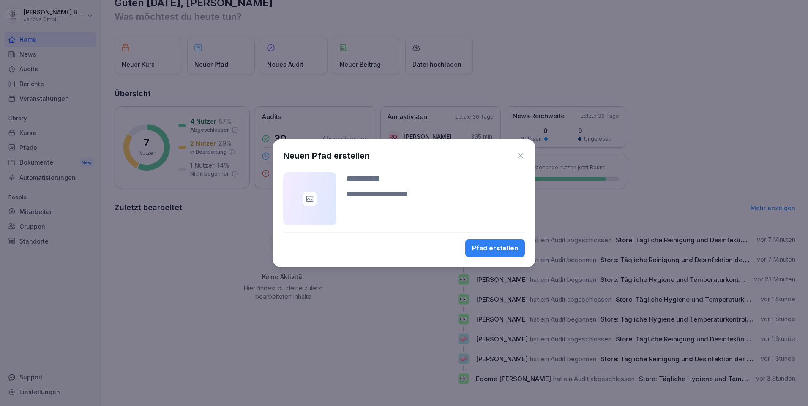
click at [522, 157] on icon "button" at bounding box center [520, 155] width 5 height 5
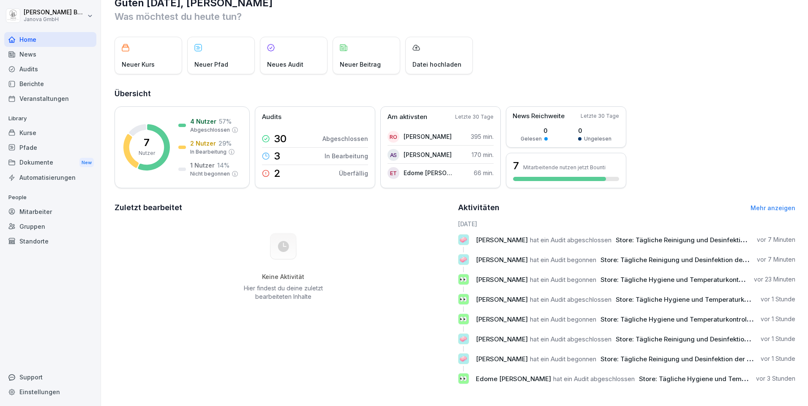
click at [270, 60] on p "Neues Audit" at bounding box center [285, 64] width 36 height 9
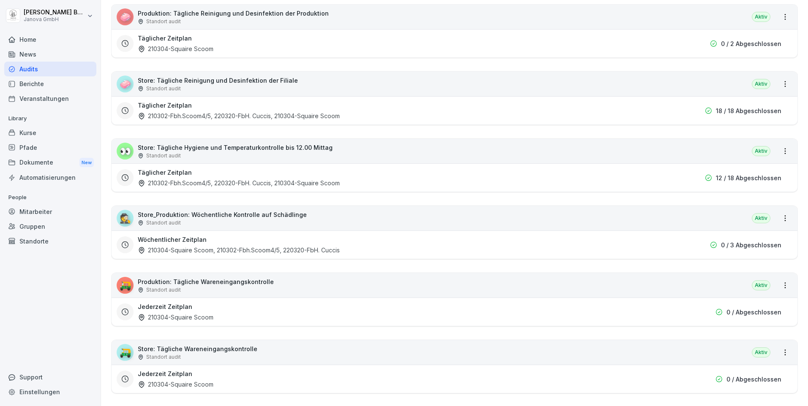
scroll to position [155, 0]
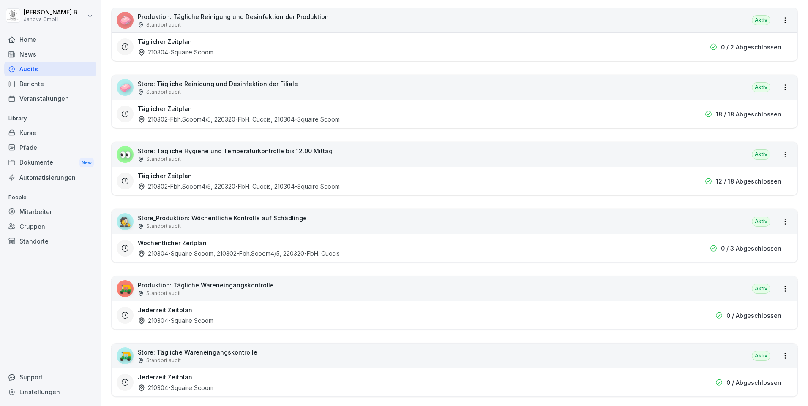
click at [206, 18] on p "Produktion: Tägliche Reinigung und Desinfektion der Produktion" at bounding box center [233, 16] width 191 height 9
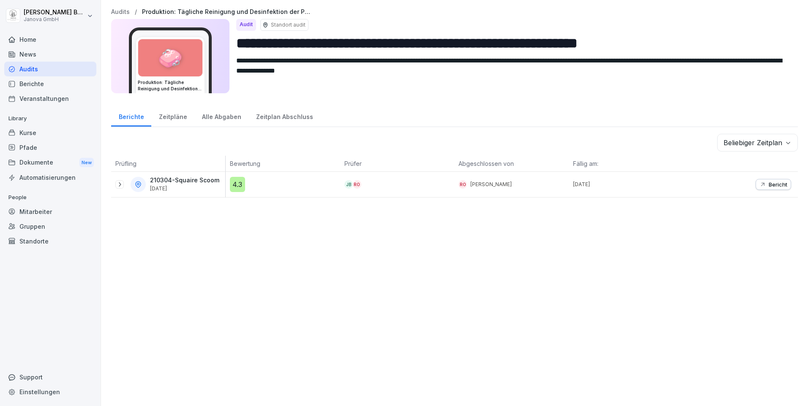
click at [214, 118] on div "Alle Abgaben" at bounding box center [221, 116] width 54 height 22
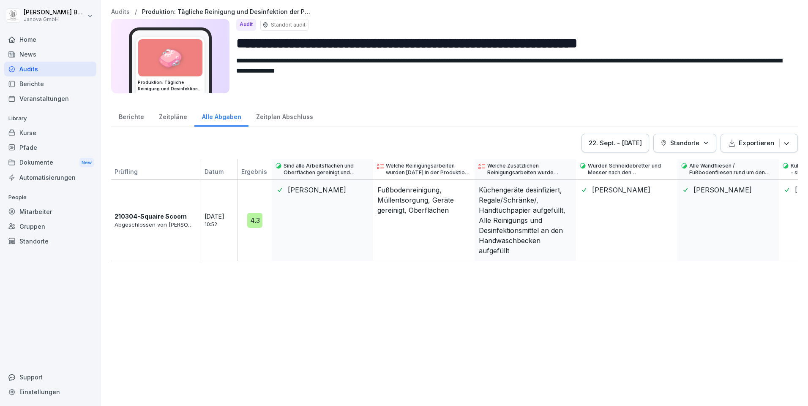
click at [302, 116] on div "Zeitplan Abschluss" at bounding box center [284, 116] width 72 height 22
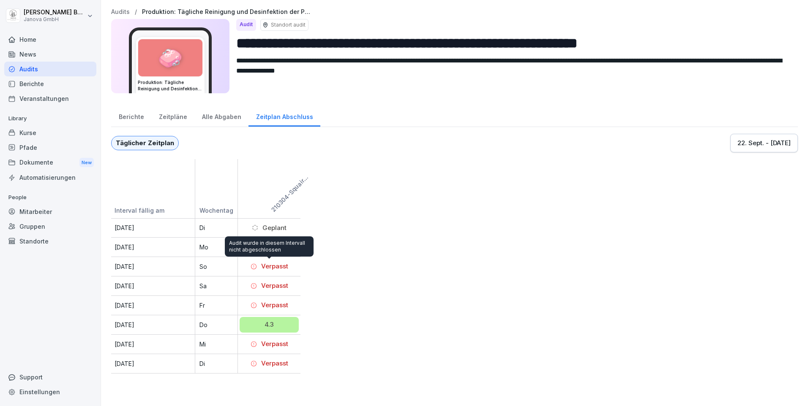
click at [265, 266] on div "Verpasst" at bounding box center [269, 267] width 38 height 10
click at [266, 305] on div "Verpasst" at bounding box center [269, 306] width 38 height 10
click at [24, 42] on div "Home" at bounding box center [50, 39] width 92 height 15
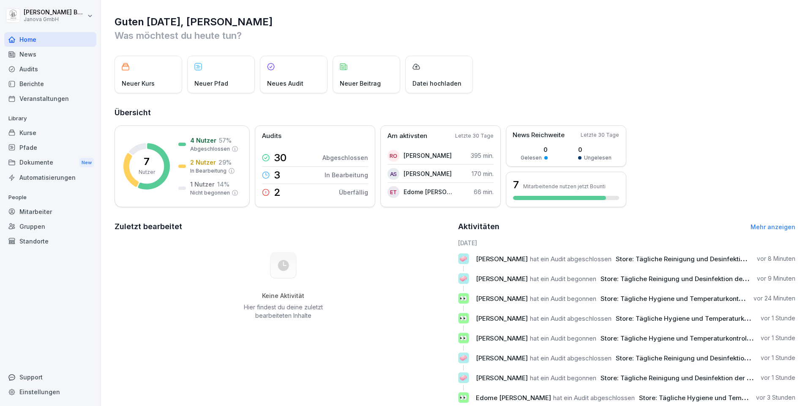
scroll to position [25, 0]
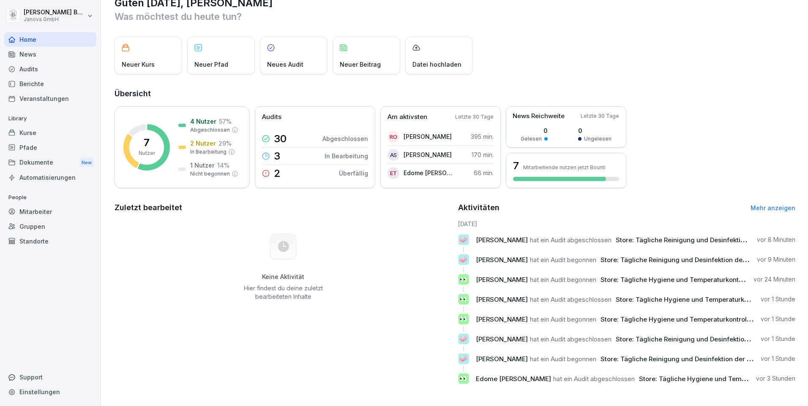
click at [756, 256] on p "vor 9 Minuten" at bounding box center [775, 260] width 38 height 8
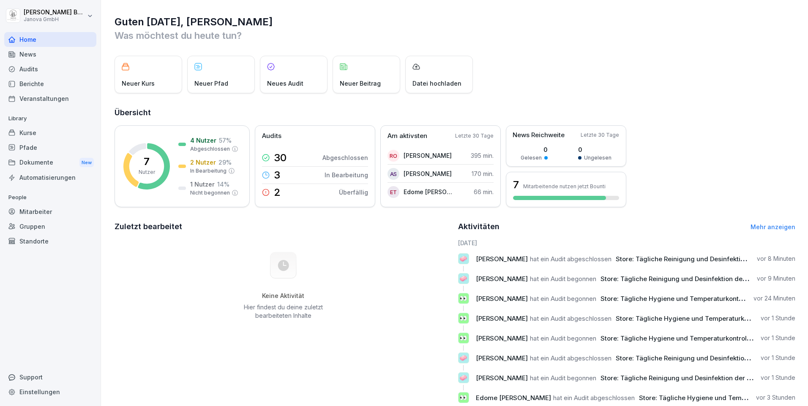
click at [44, 71] on div "Audits" at bounding box center [50, 69] width 92 height 15
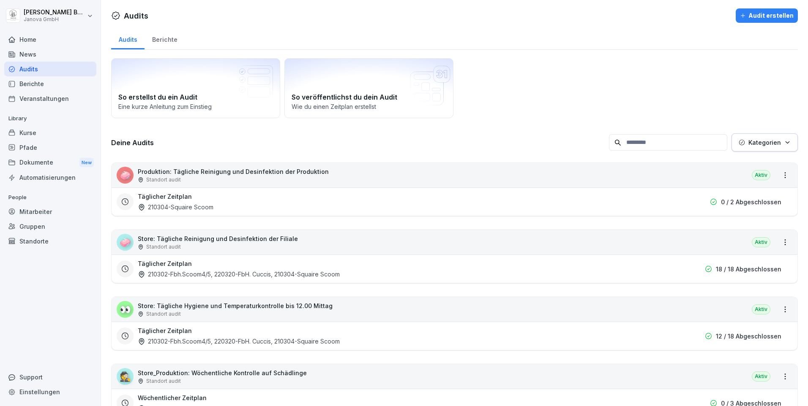
click at [261, 264] on div "Täglicher Zeitplan 210302-Fbh.Scoom4/5, 220320-FbH. Cuccis, 210304-Squaire Scoom" at bounding box center [407, 268] width 538 height 19
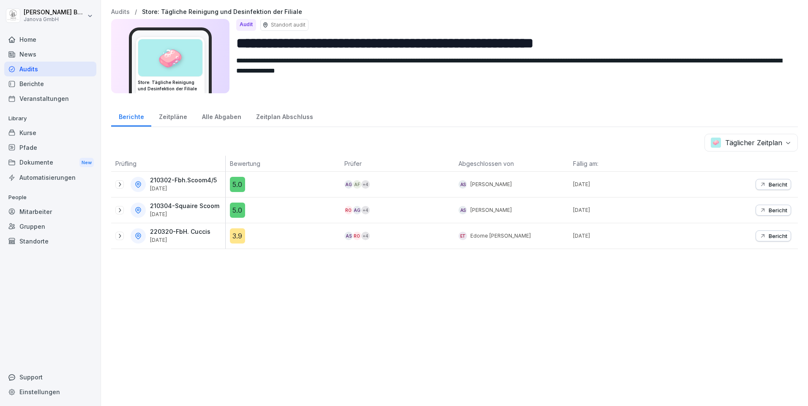
click at [773, 185] on p "Bericht" at bounding box center [777, 184] width 19 height 7
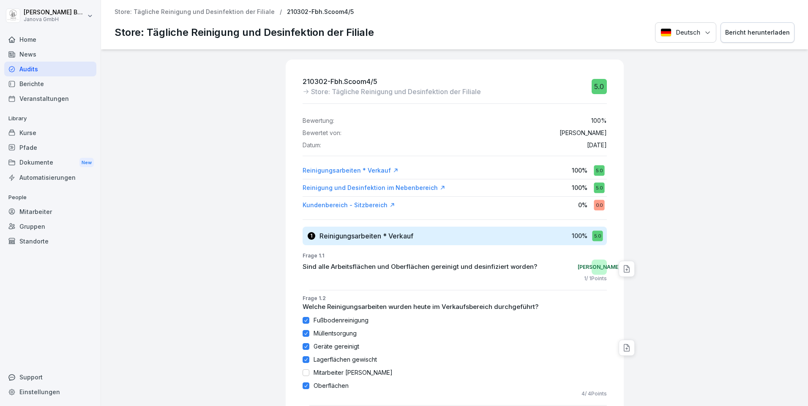
click at [744, 34] on div "Bericht herunterladen" at bounding box center [757, 32] width 65 height 9
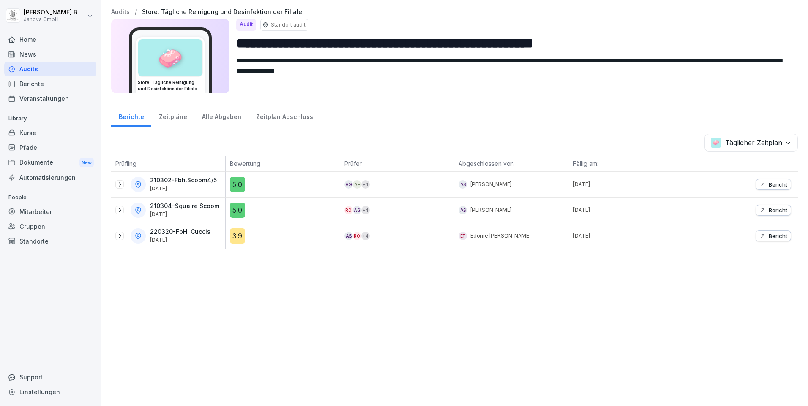
click at [769, 208] on p "Bericht" at bounding box center [777, 210] width 19 height 7
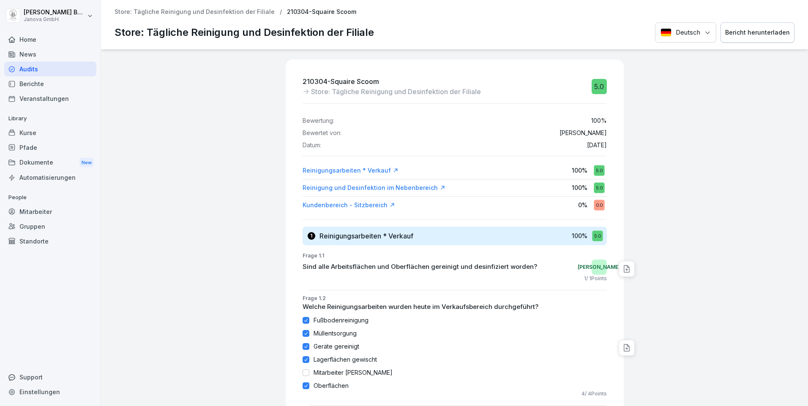
click at [753, 34] on div "Bericht herunterladen" at bounding box center [757, 32] width 65 height 9
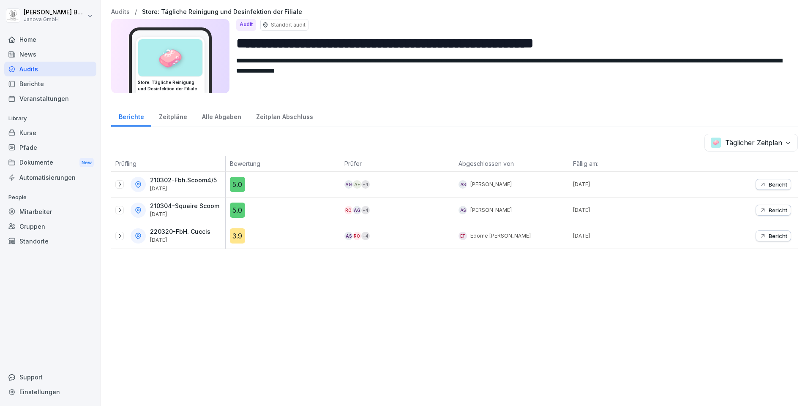
click at [770, 235] on p "Bericht" at bounding box center [777, 236] width 19 height 7
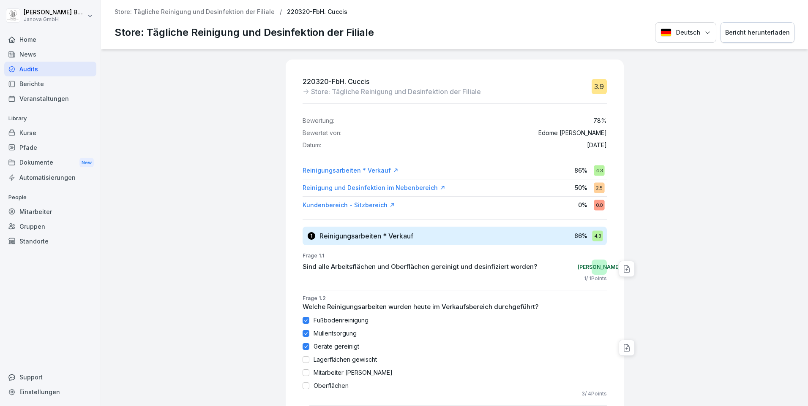
click at [736, 33] on div "Bericht herunterladen" at bounding box center [757, 32] width 65 height 9
click at [396, 187] on div "Reinigung und Desinfektion im Nebenbereich" at bounding box center [373, 188] width 143 height 8
